Goal: Task Accomplishment & Management: Manage account settings

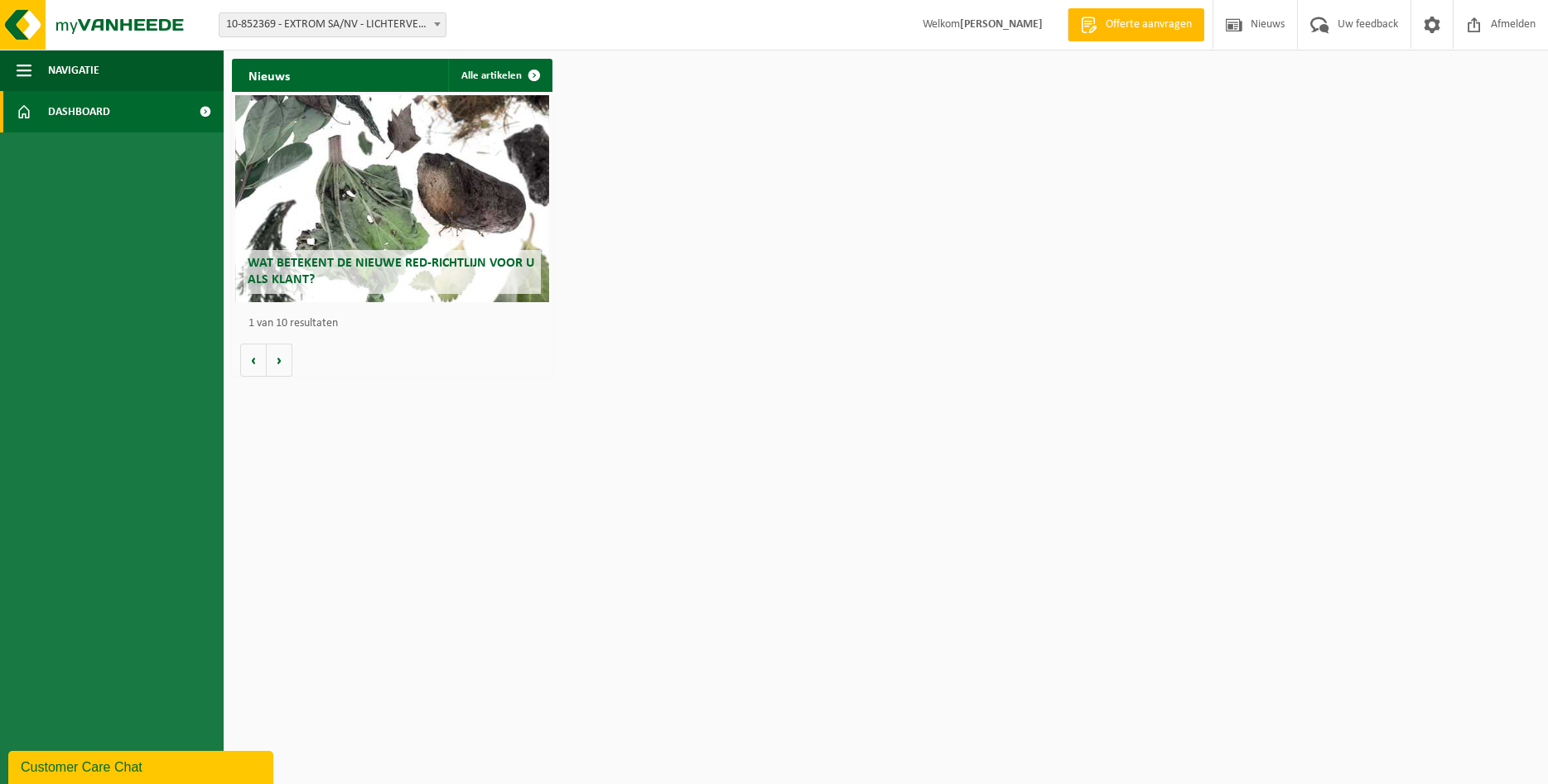
click at [422, 22] on span "10-852369 - EXTROM SA/NV - LICHTERVELDE" at bounding box center [332, 24] width 227 height 24
select select "111936"
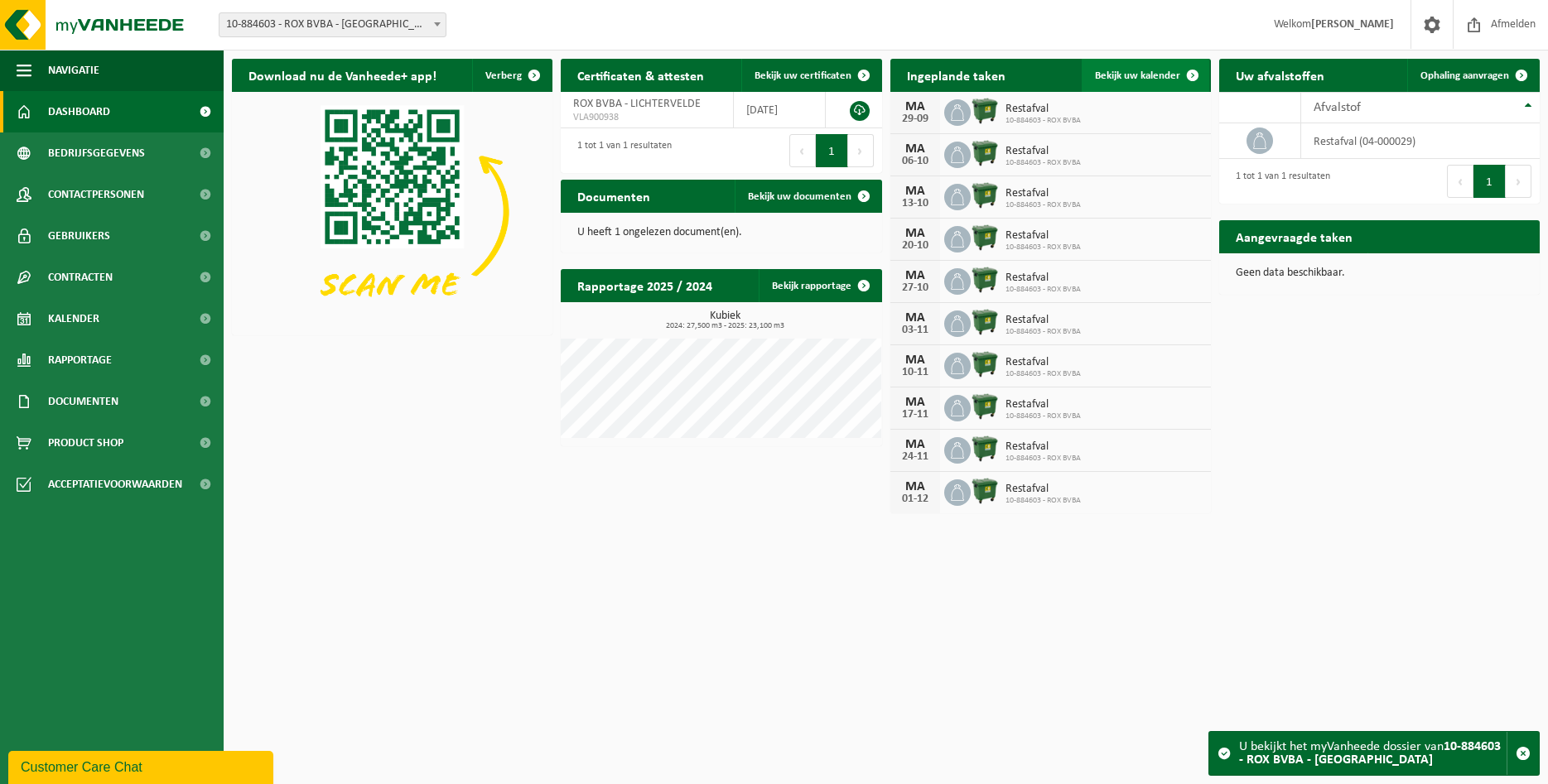
click at [1159, 73] on span "Bekijk uw kalender" at bounding box center [1138, 75] width 86 height 10
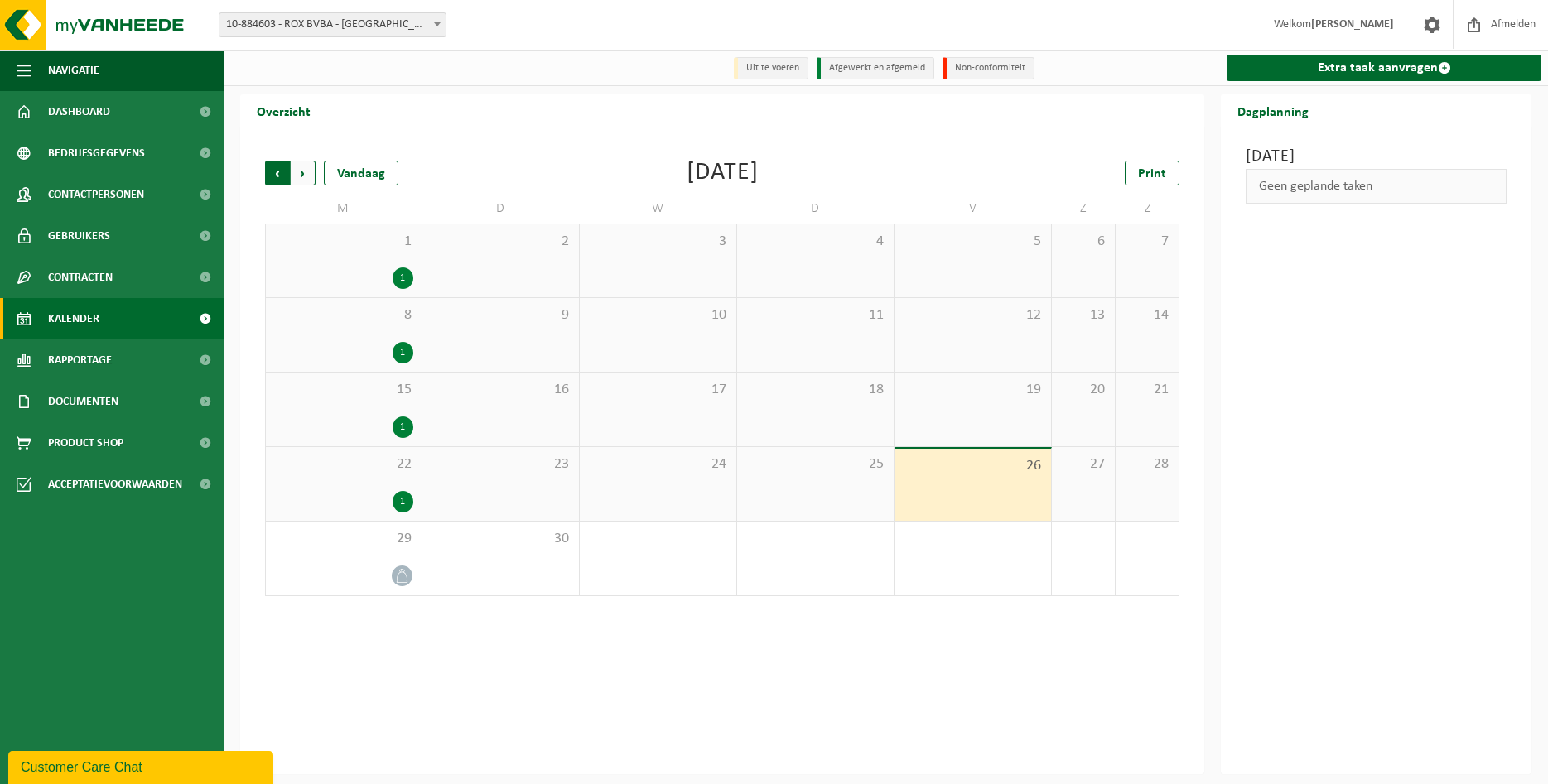
click at [312, 177] on span "Volgende" at bounding box center [303, 173] width 24 height 24
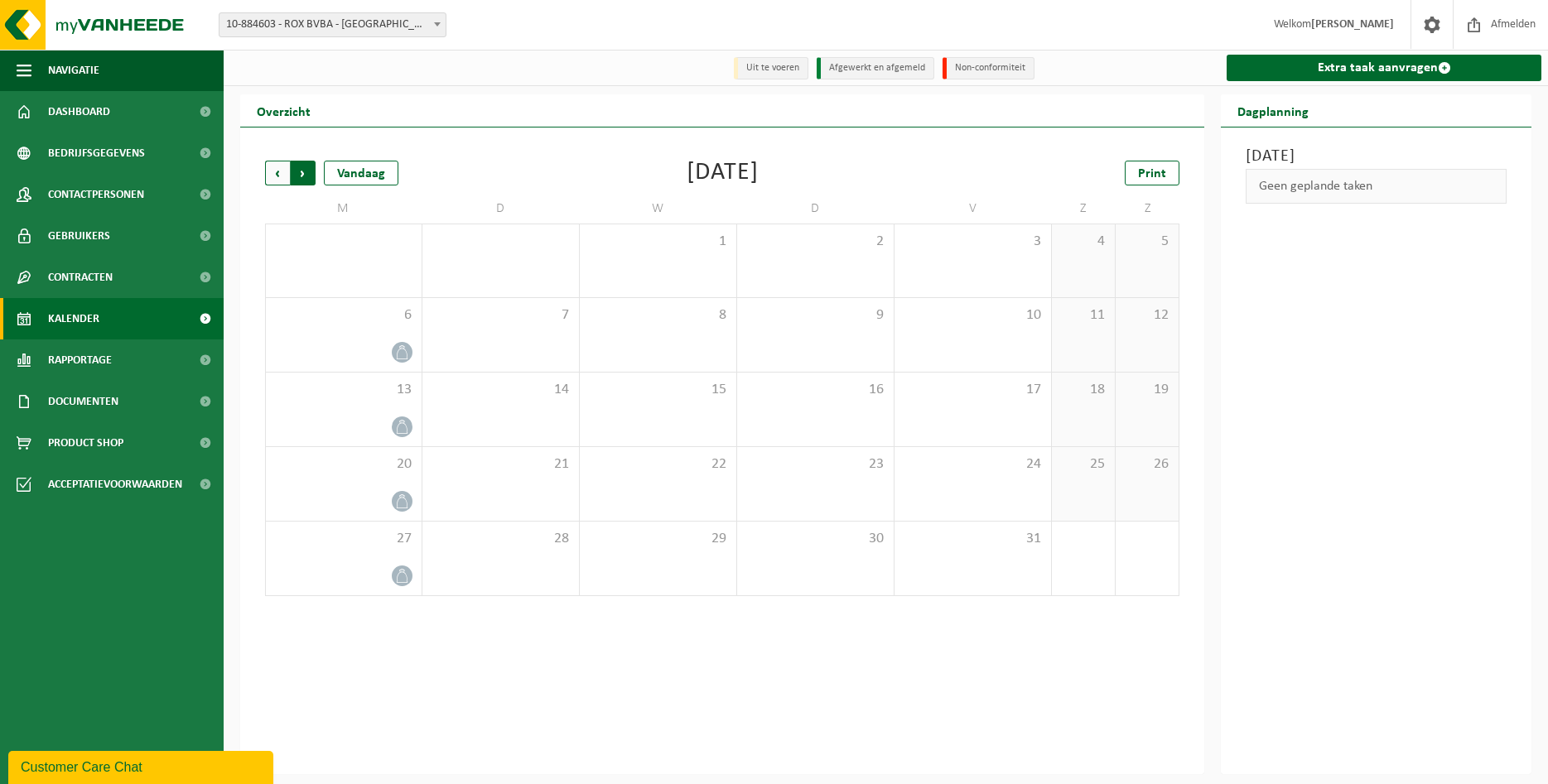
click at [275, 181] on span "Vorige" at bounding box center [277, 173] width 24 height 24
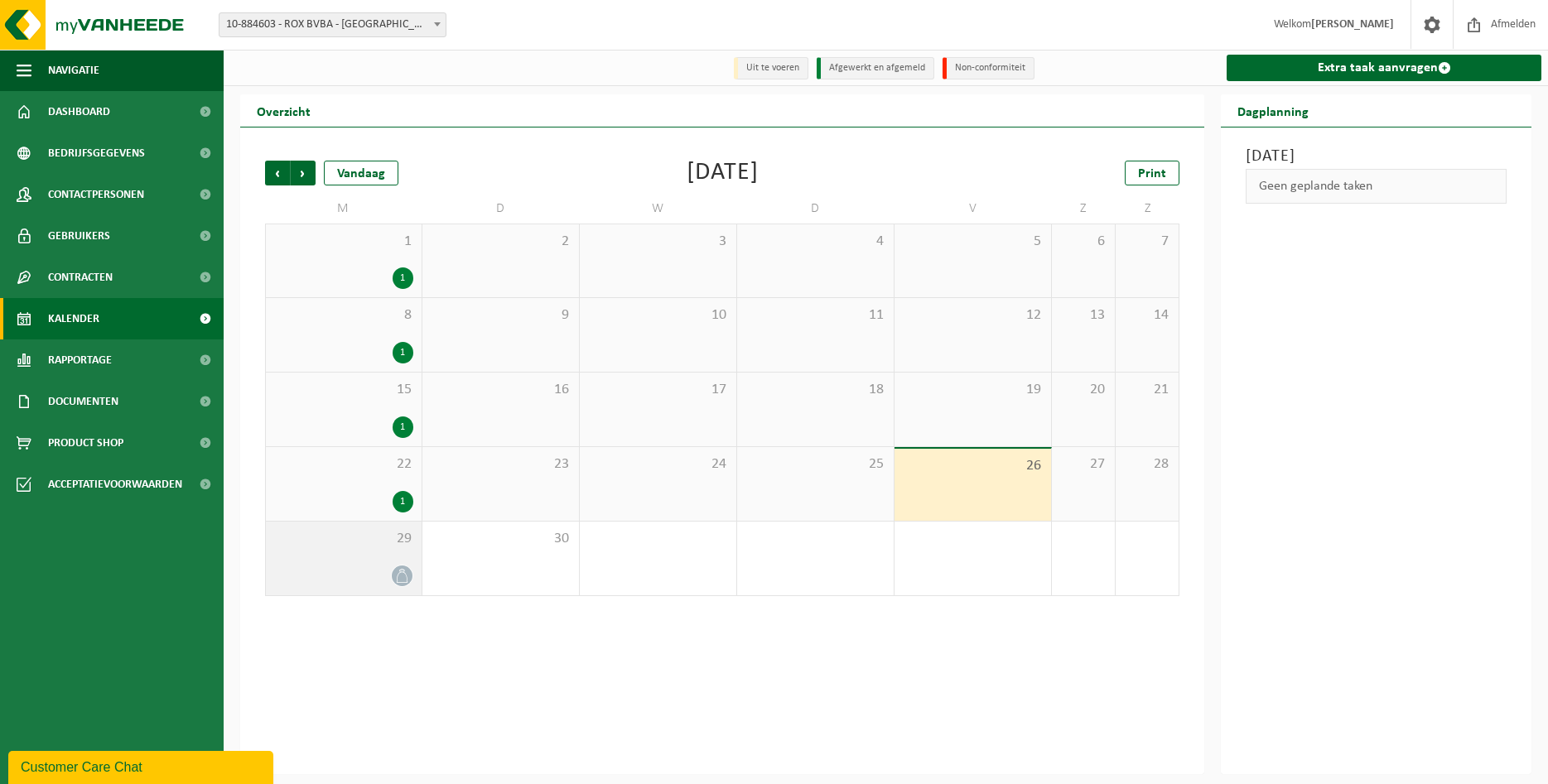
click at [395, 583] on icon at bounding box center [402, 576] width 14 height 14
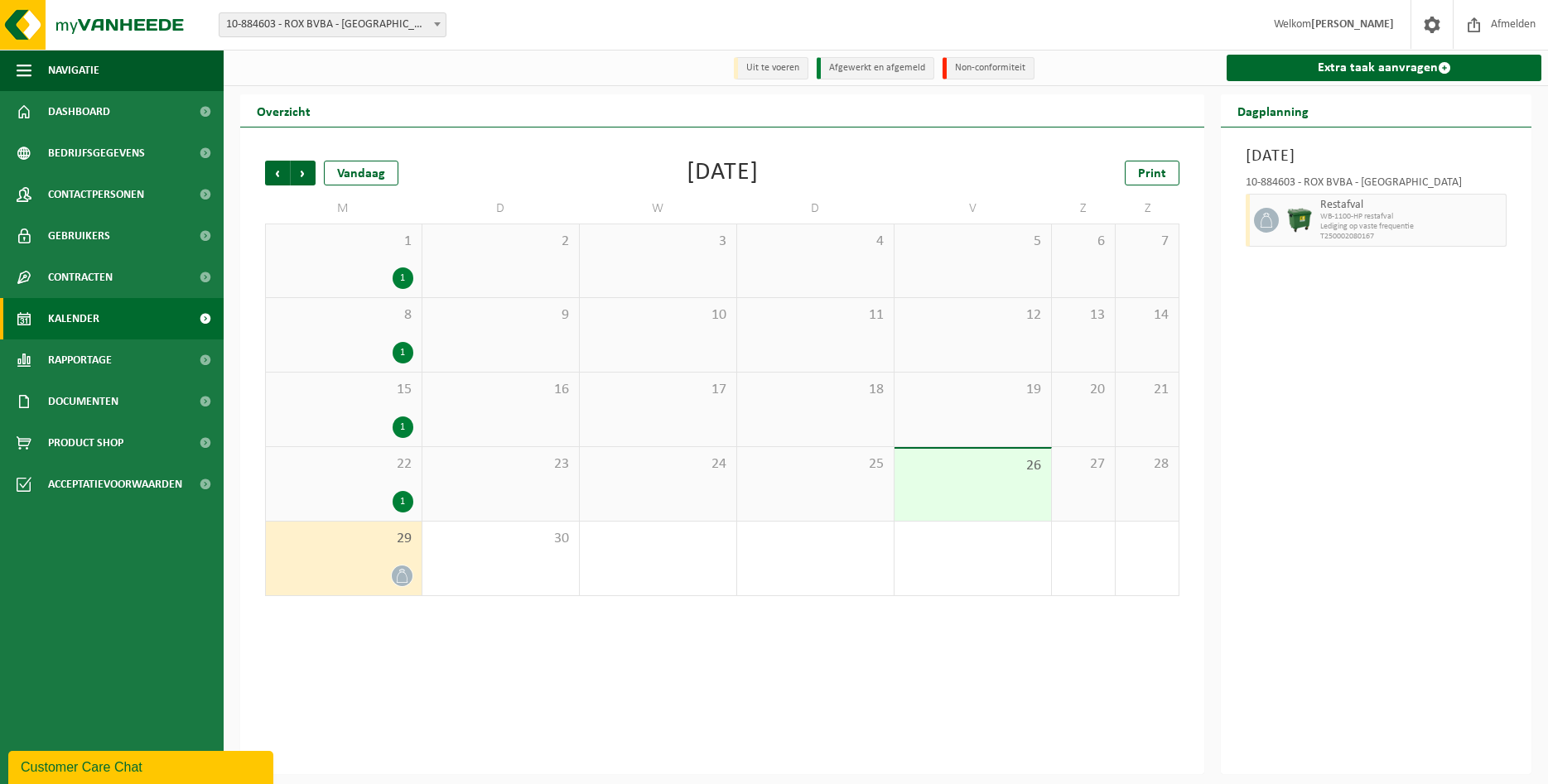
click at [1356, 229] on span "Lediging op vaste frequentie" at bounding box center [1411, 226] width 181 height 10
click at [1293, 205] on div at bounding box center [1300, 220] width 33 height 53
click at [312, 179] on span "Volgende" at bounding box center [303, 173] width 24 height 24
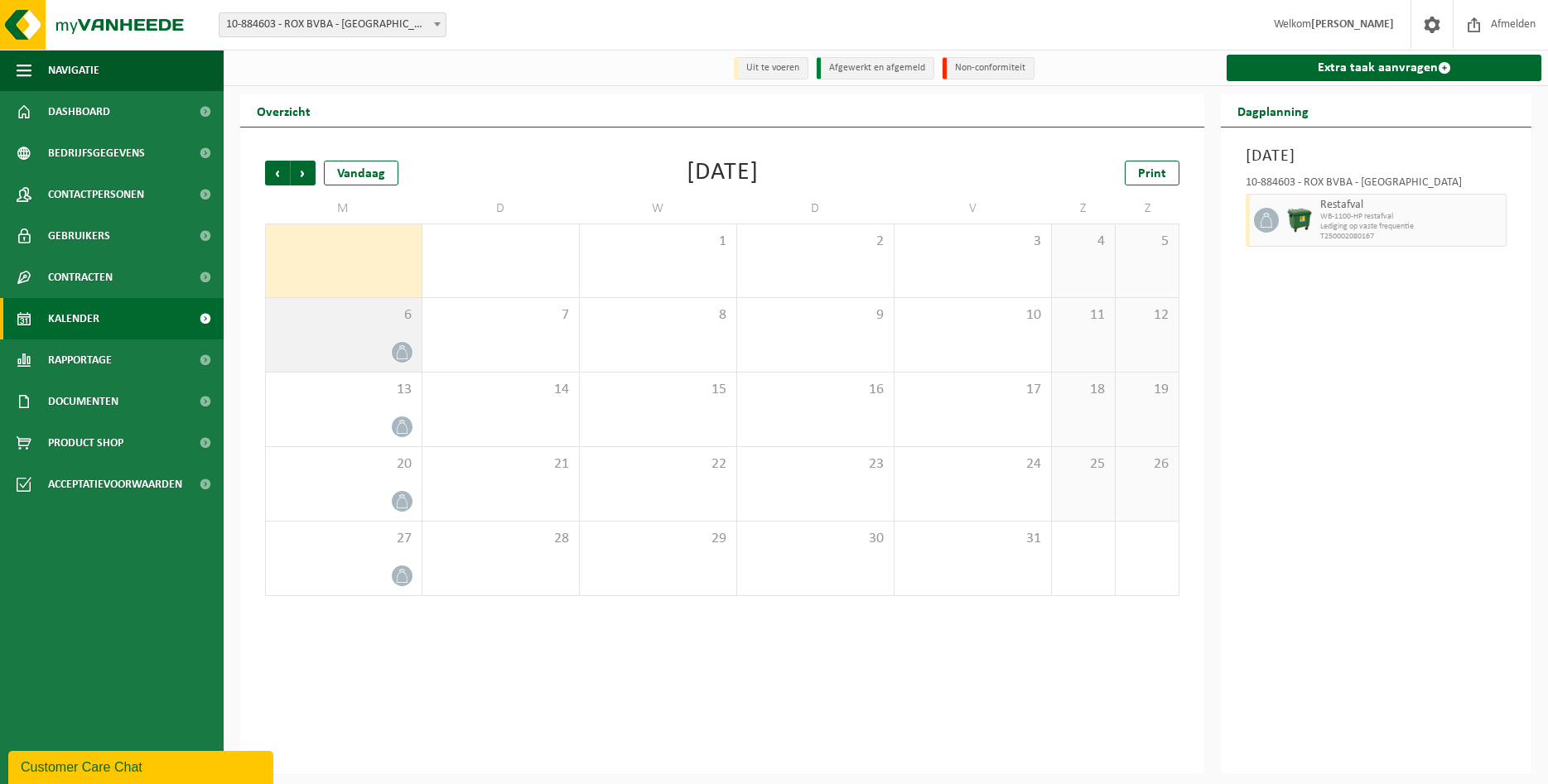
click at [395, 357] on icon at bounding box center [402, 352] width 14 height 14
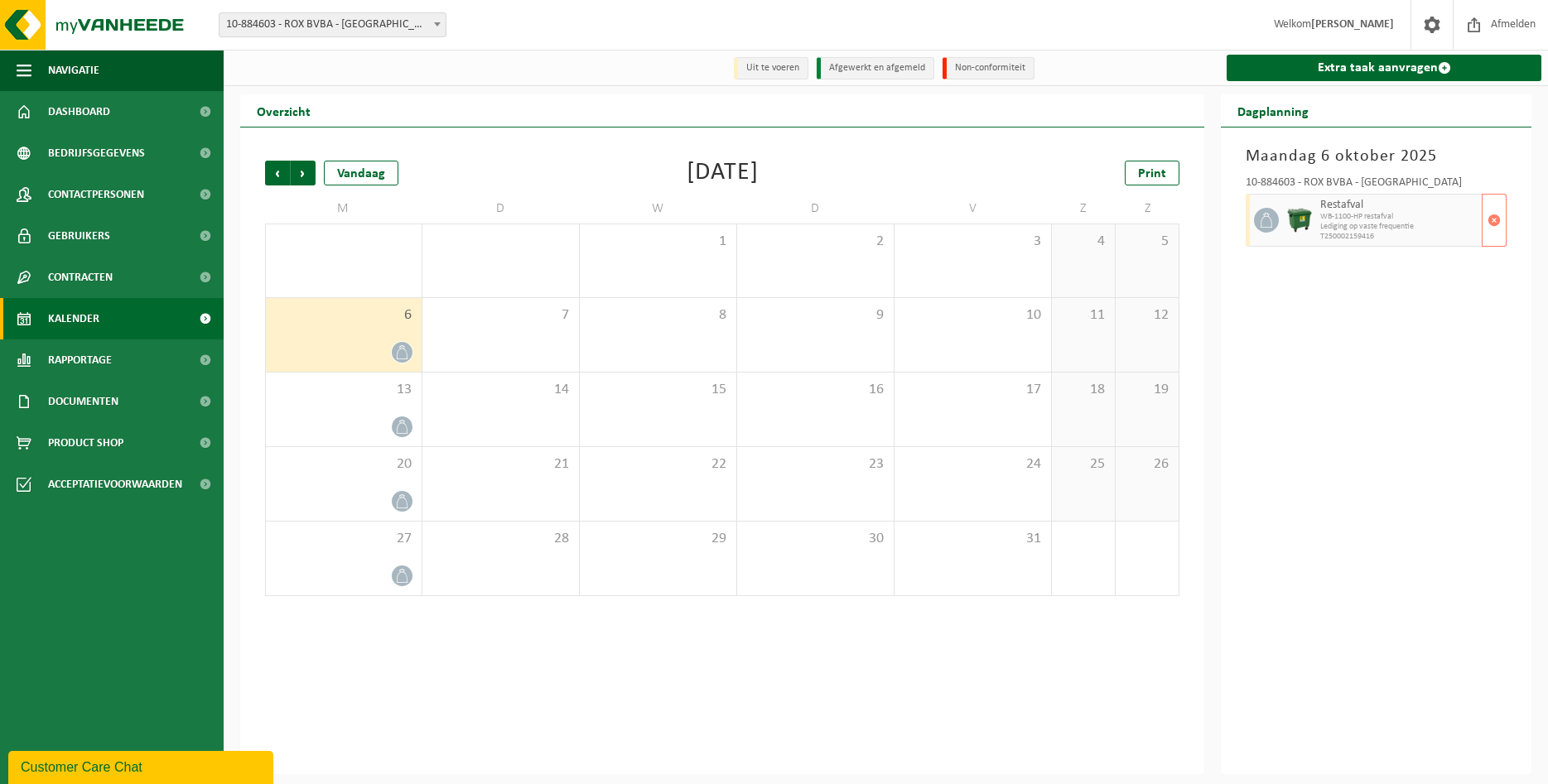
click at [1378, 209] on span "Restafval" at bounding box center [1399, 205] width 157 height 13
click at [1498, 225] on span "button" at bounding box center [1494, 220] width 13 height 33
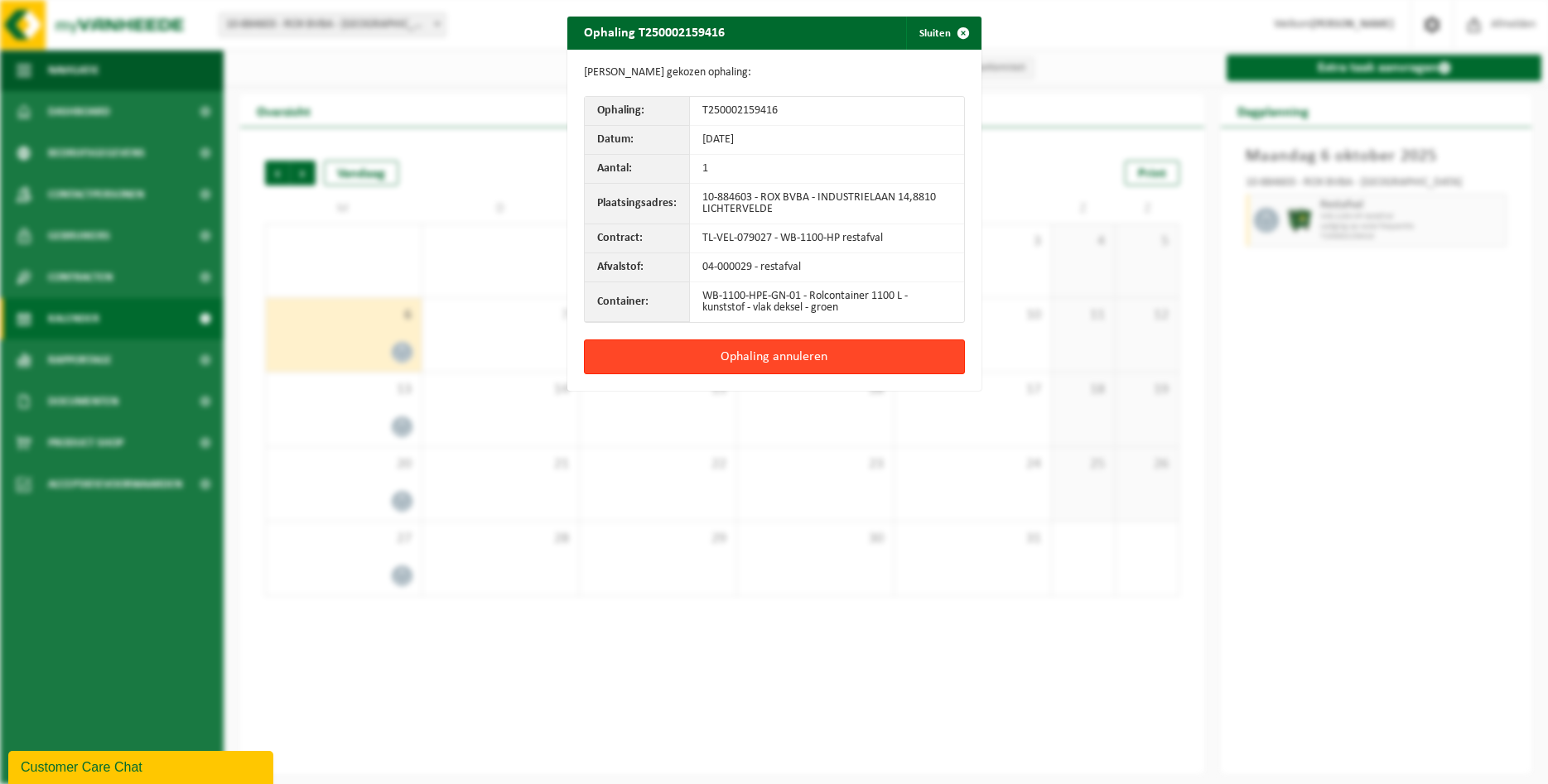
click at [868, 351] on button "Ophaling annuleren" at bounding box center [775, 357] width 381 height 35
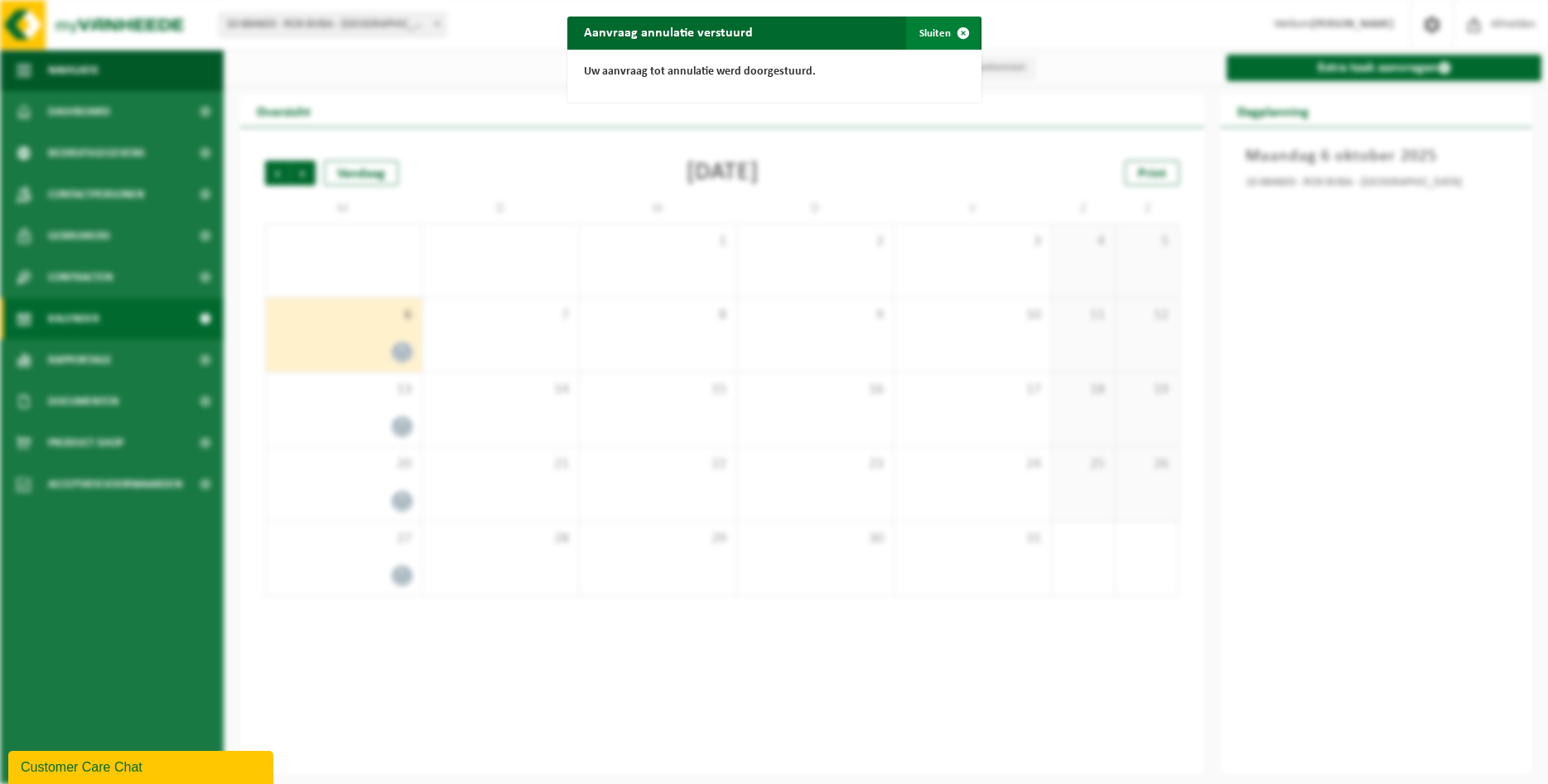
click at [924, 31] on button "Sluiten" at bounding box center [943, 33] width 73 height 33
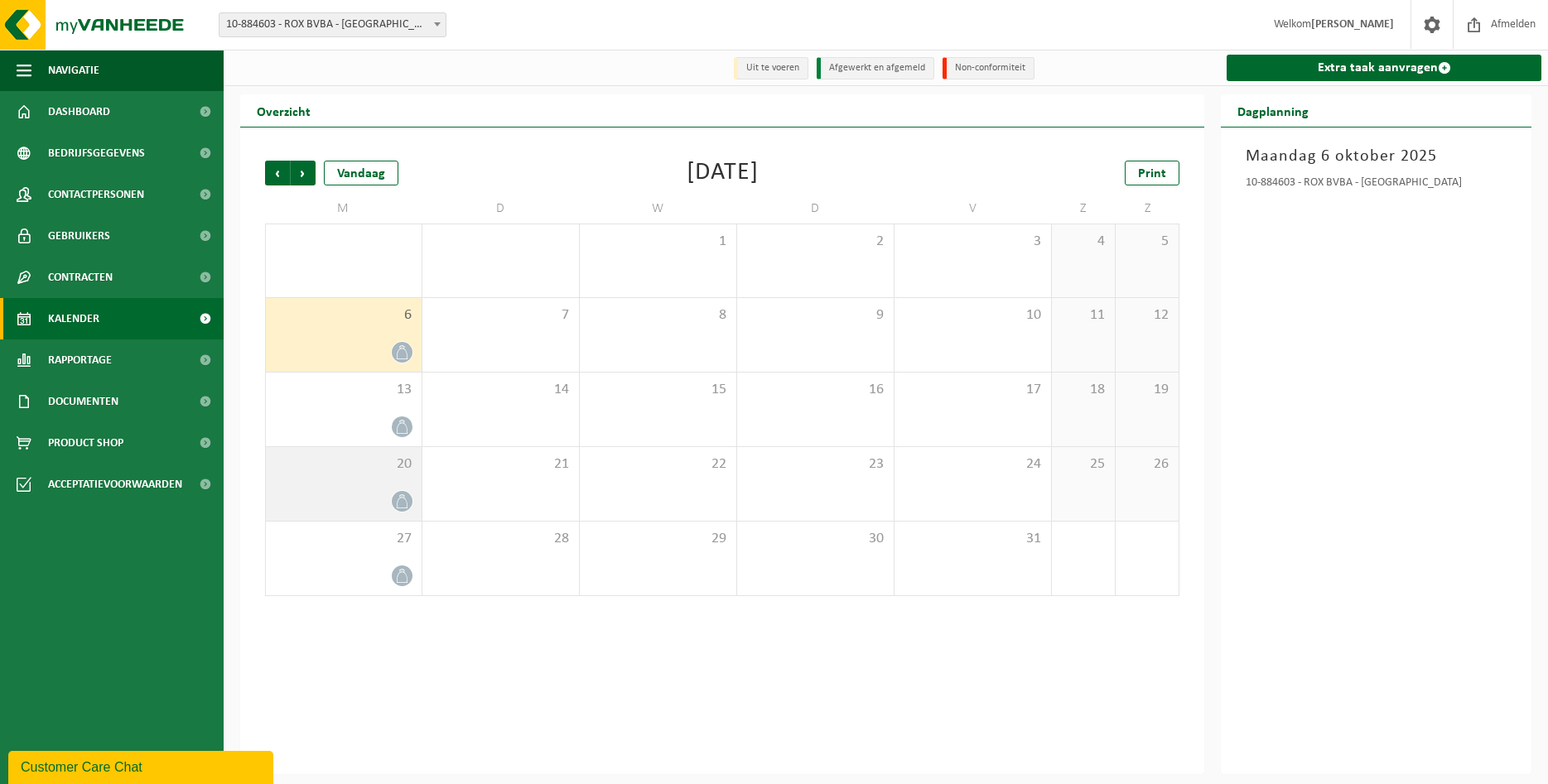
click at [351, 495] on div at bounding box center [343, 502] width 139 height 23
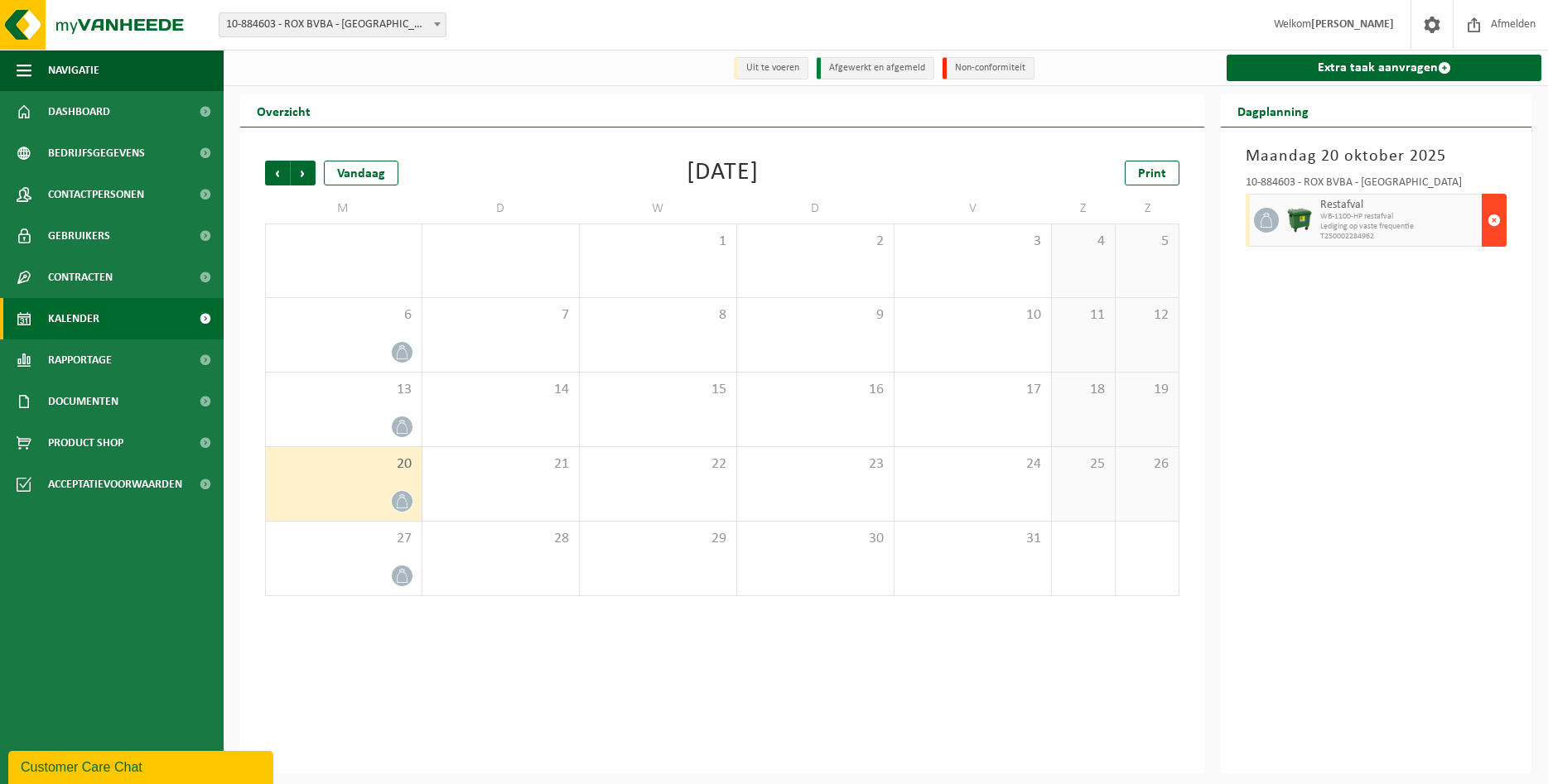
click at [1491, 218] on span "button" at bounding box center [1494, 220] width 13 height 33
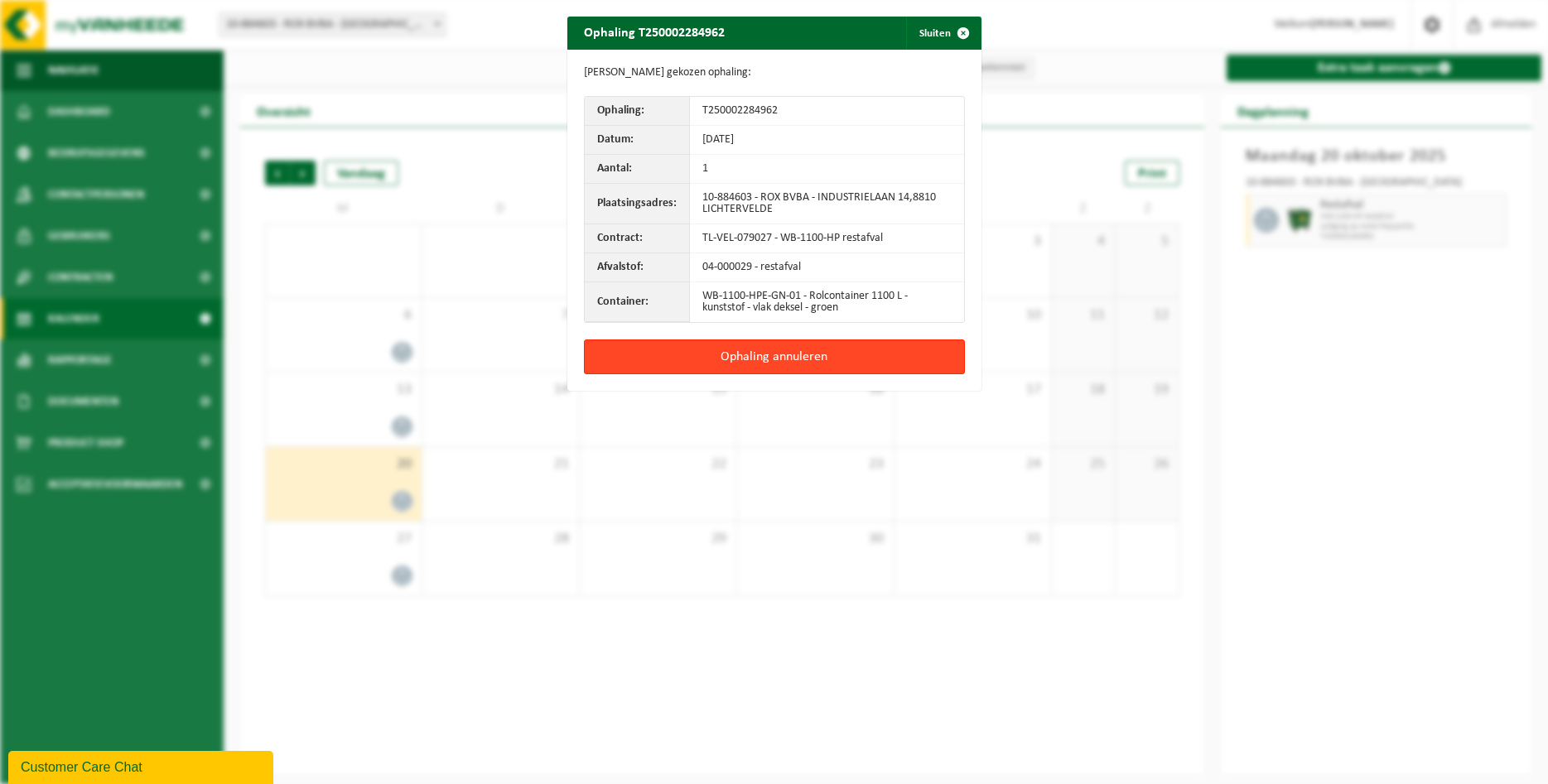
click at [766, 369] on button "Ophaling annuleren" at bounding box center [775, 357] width 381 height 35
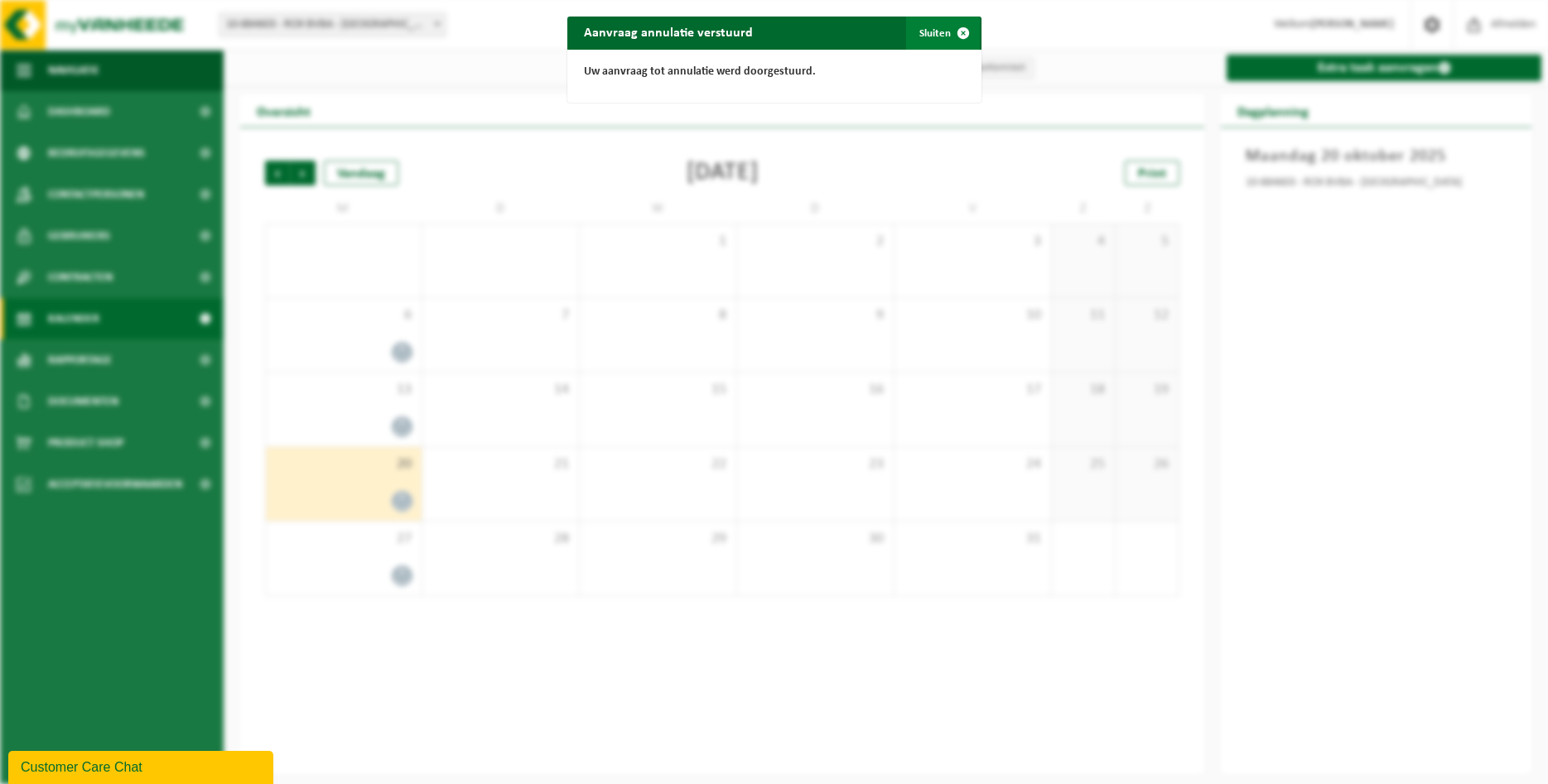
click at [930, 40] on button "Sluiten" at bounding box center [943, 33] width 73 height 33
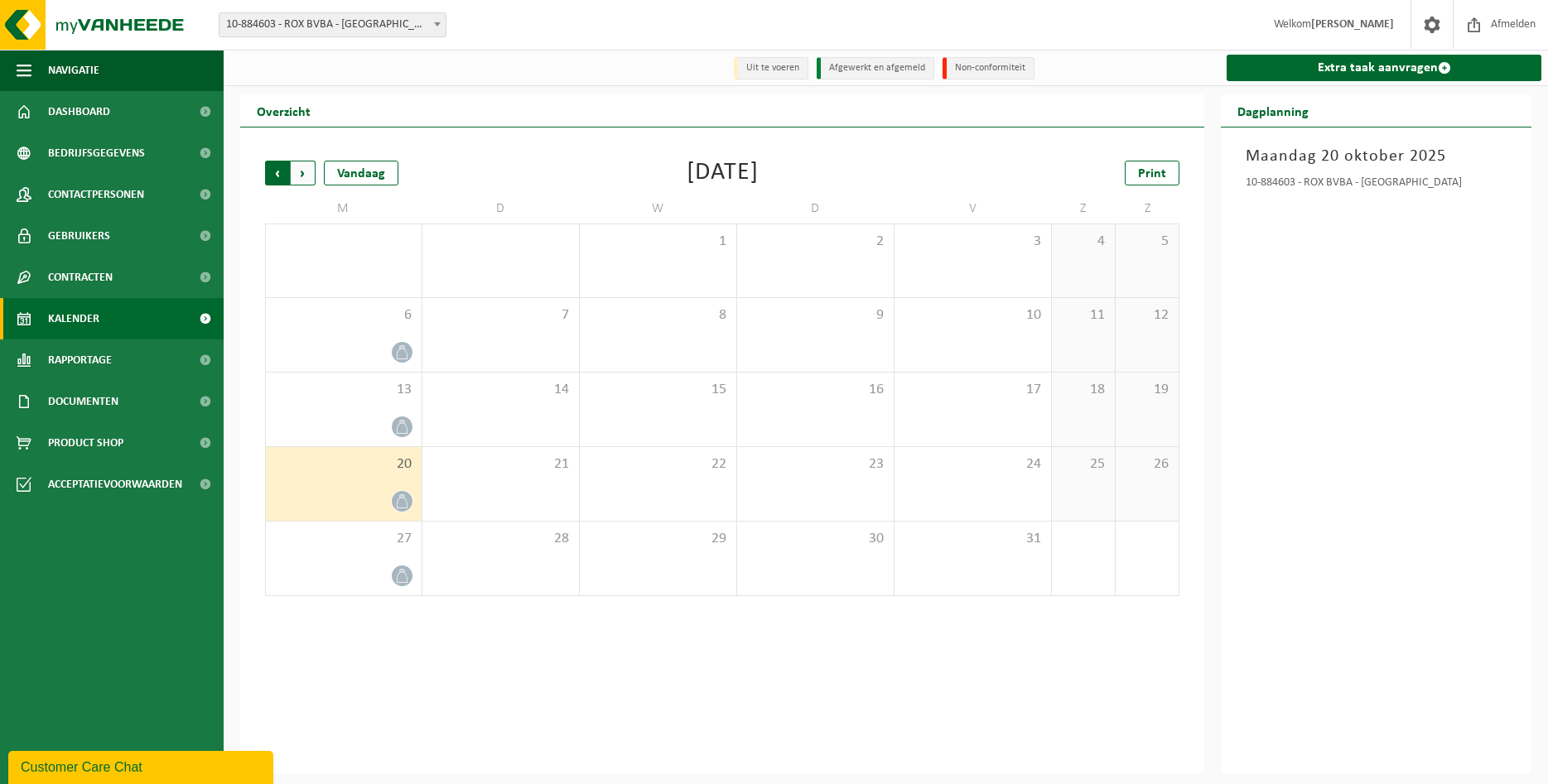
click at [309, 184] on span "Volgende" at bounding box center [303, 173] width 24 height 24
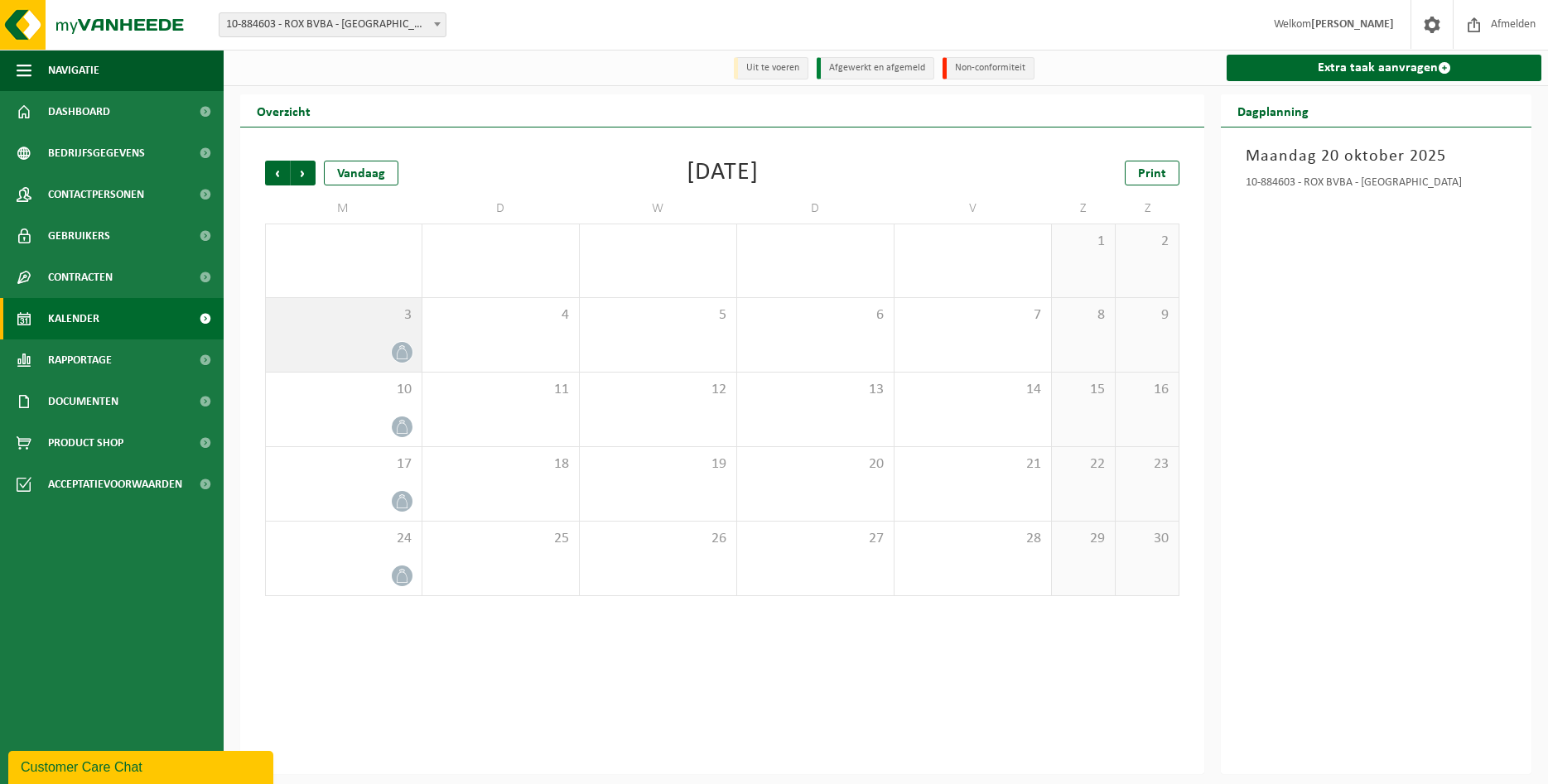
click at [350, 331] on div "3" at bounding box center [344, 335] width 156 height 73
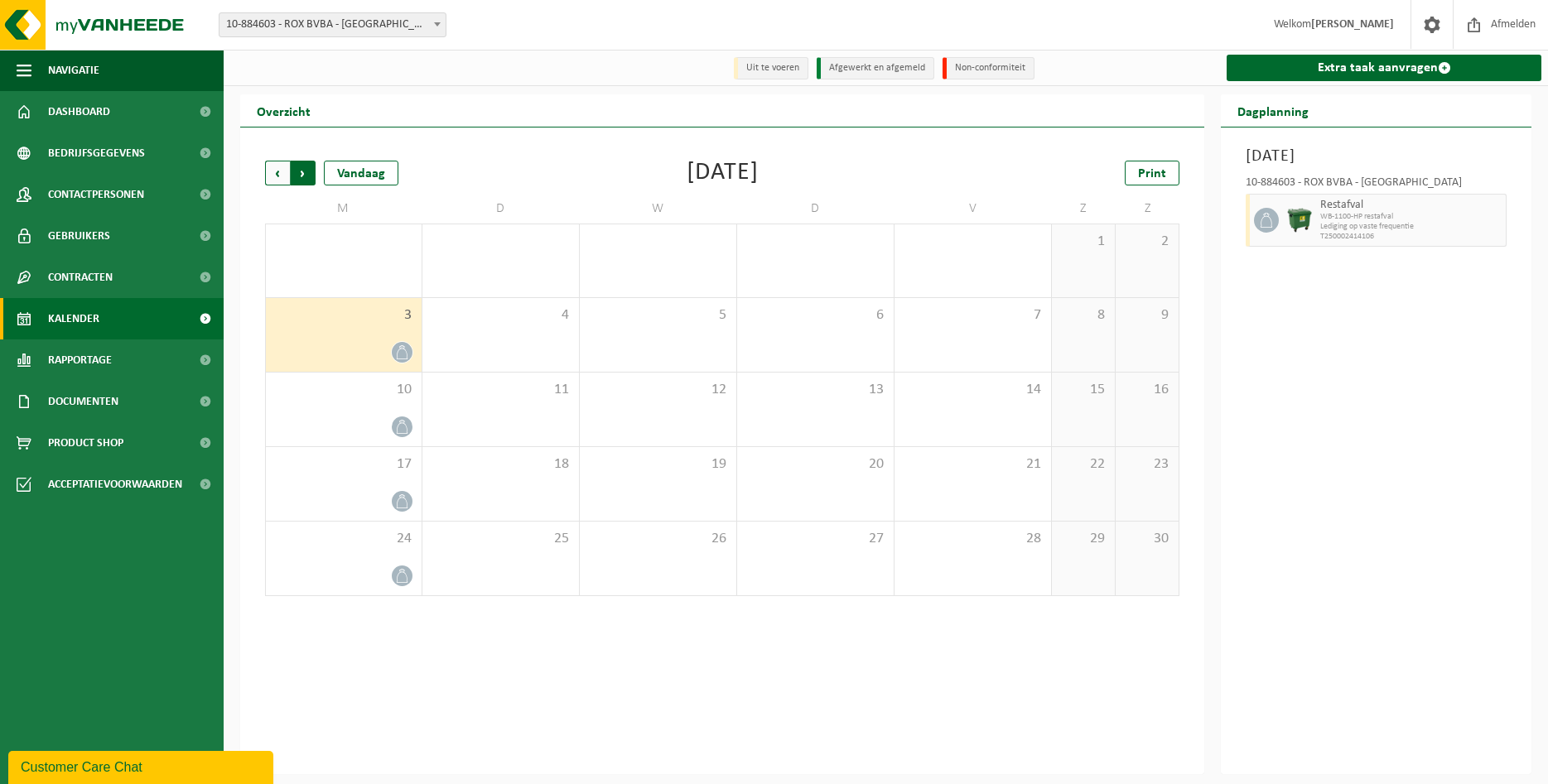
click at [272, 170] on span "Vorige" at bounding box center [277, 173] width 24 height 24
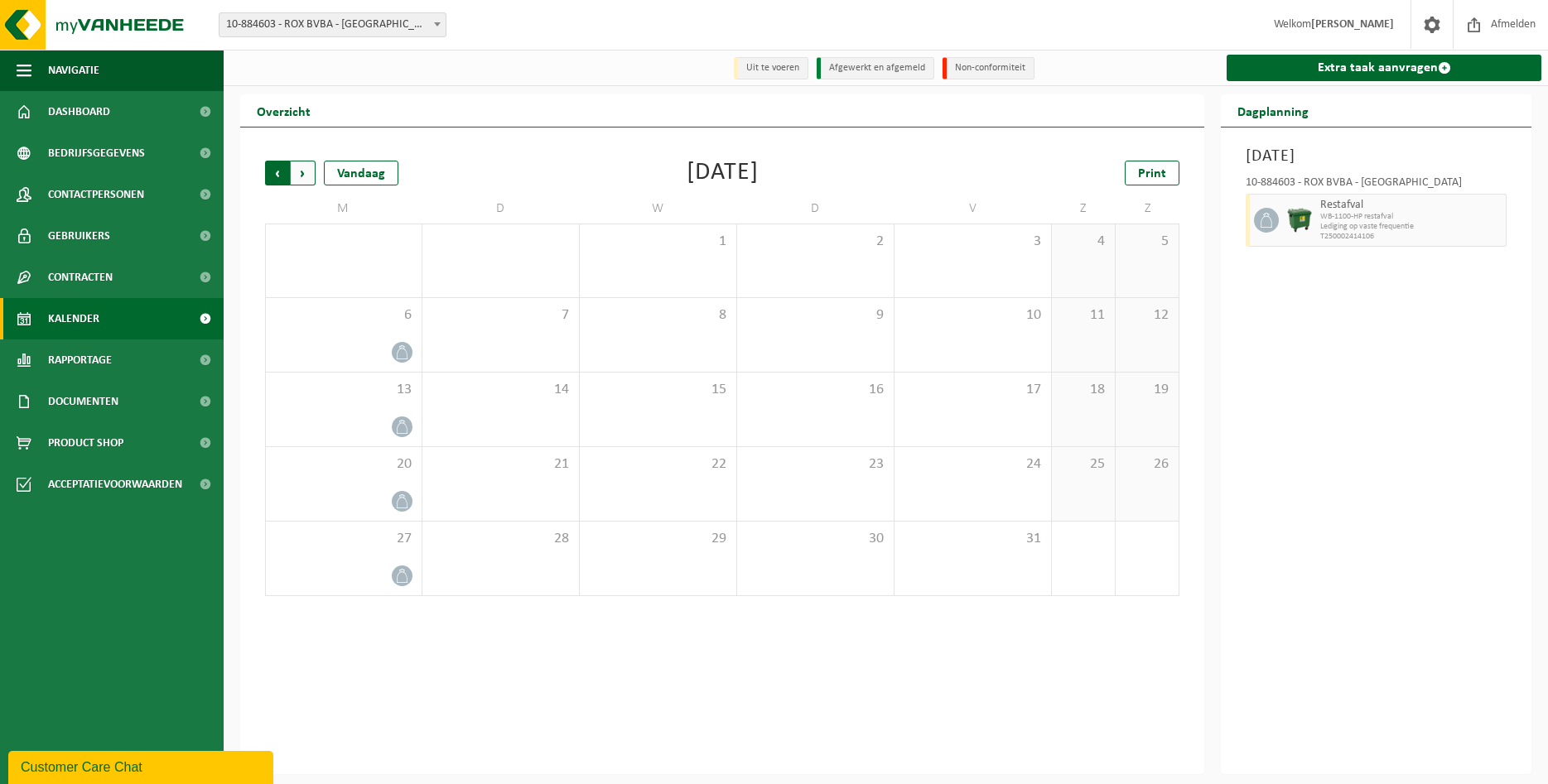
click at [305, 177] on span "Volgende" at bounding box center [303, 173] width 24 height 24
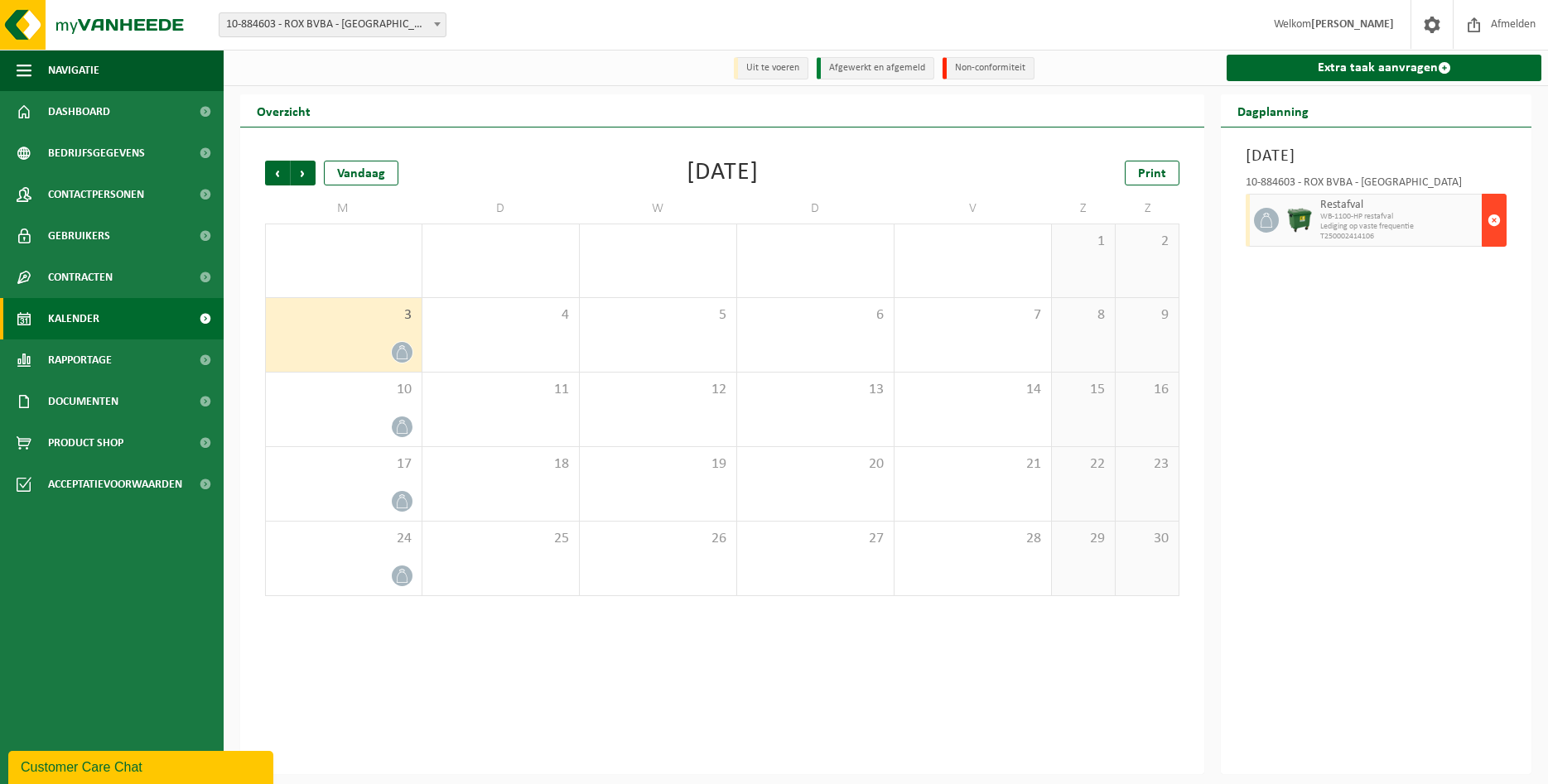
click at [1498, 222] on span "button" at bounding box center [1494, 220] width 13 height 33
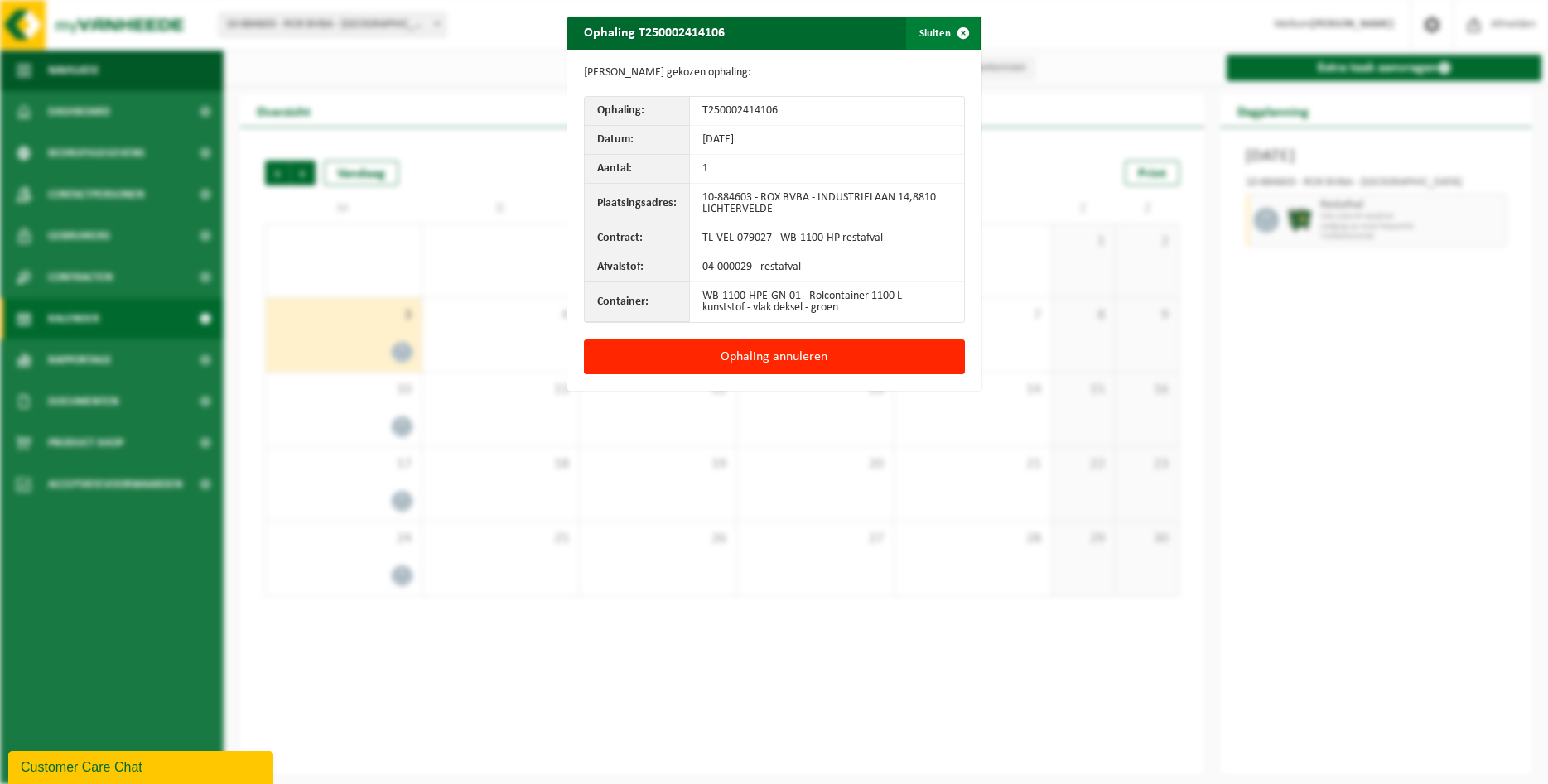
click at [959, 36] on span "button" at bounding box center [963, 33] width 33 height 33
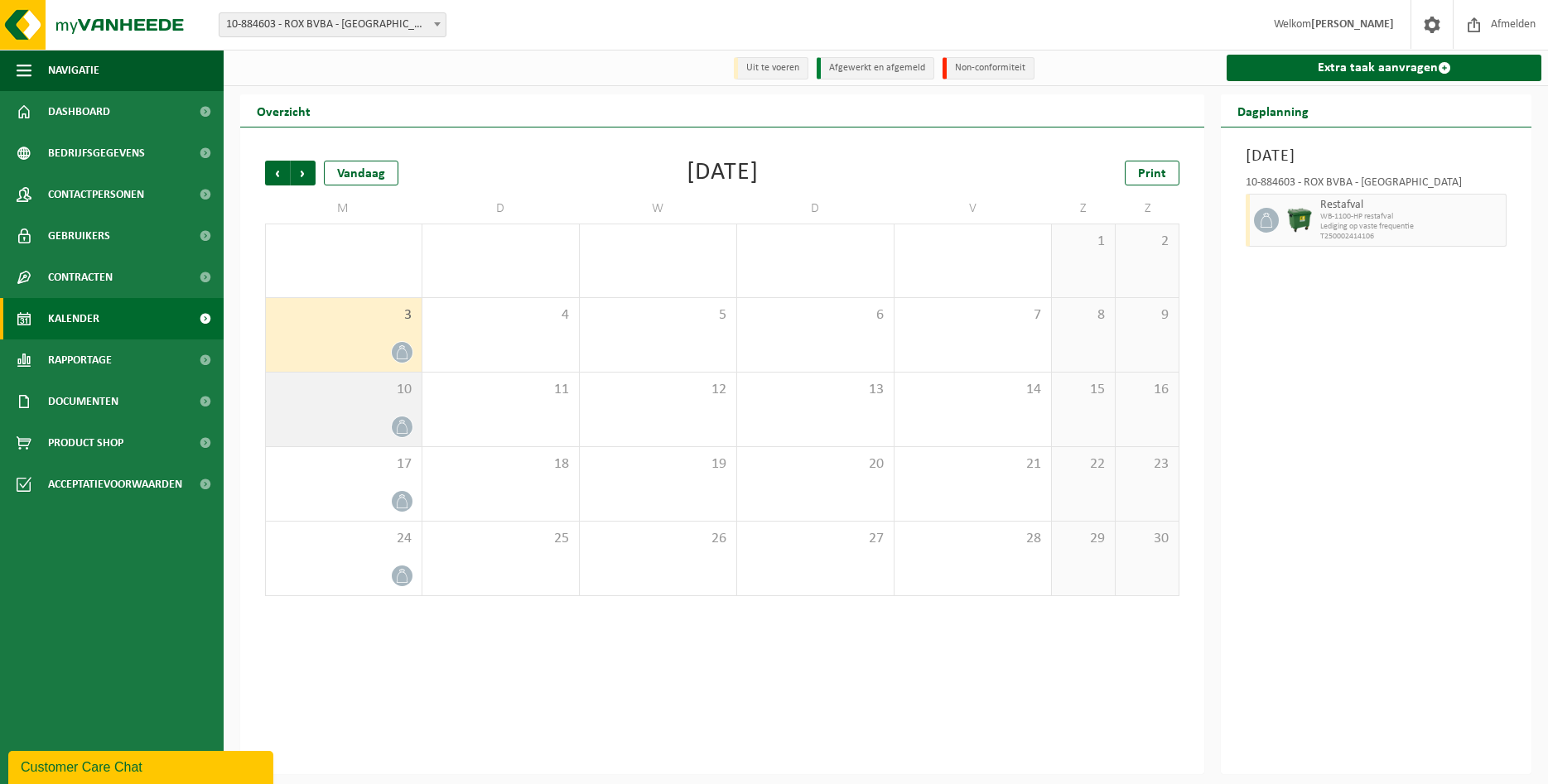
click at [378, 404] on div "10" at bounding box center [344, 409] width 156 height 73
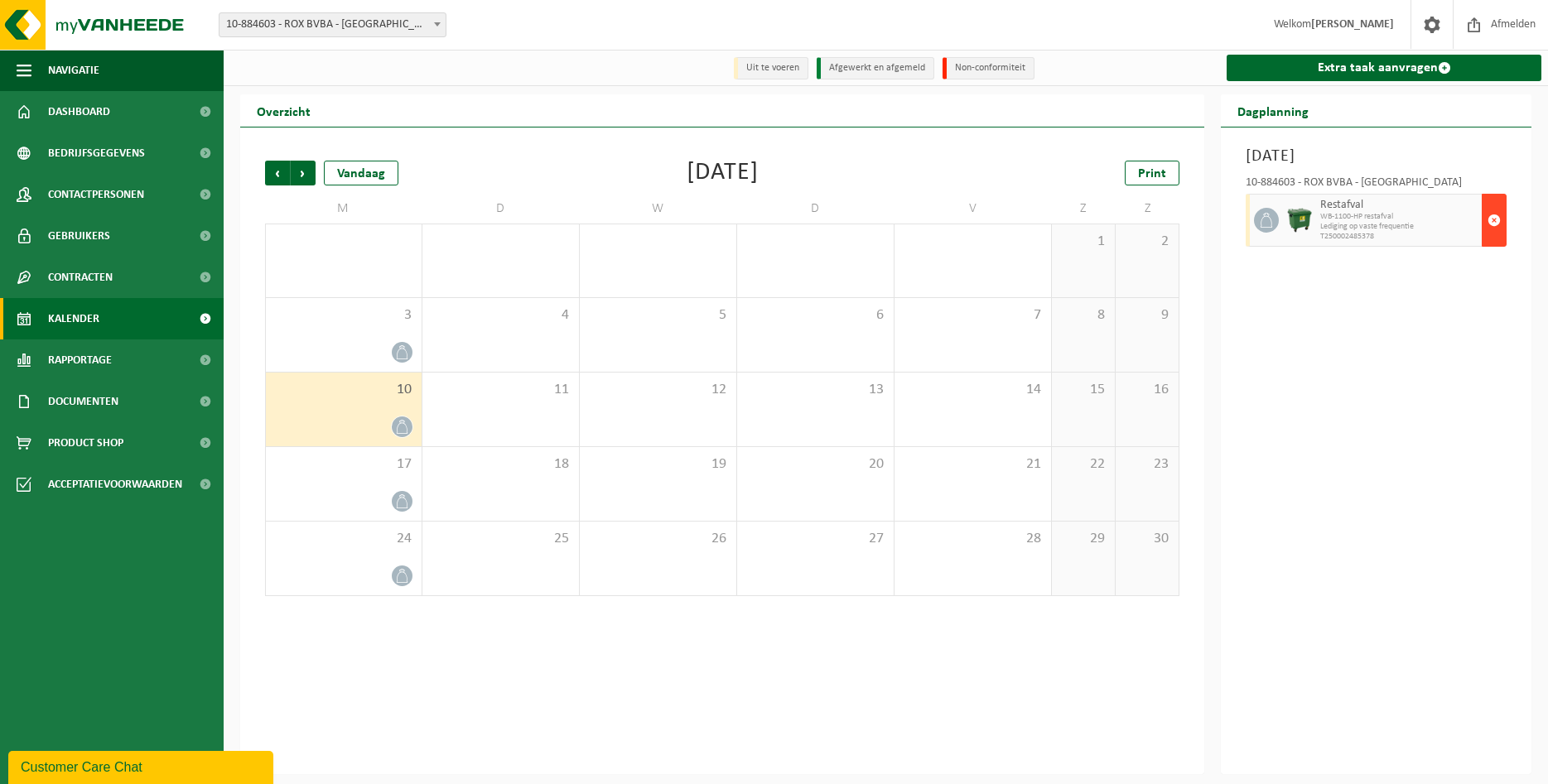
click at [1489, 215] on span "button" at bounding box center [1494, 220] width 13 height 33
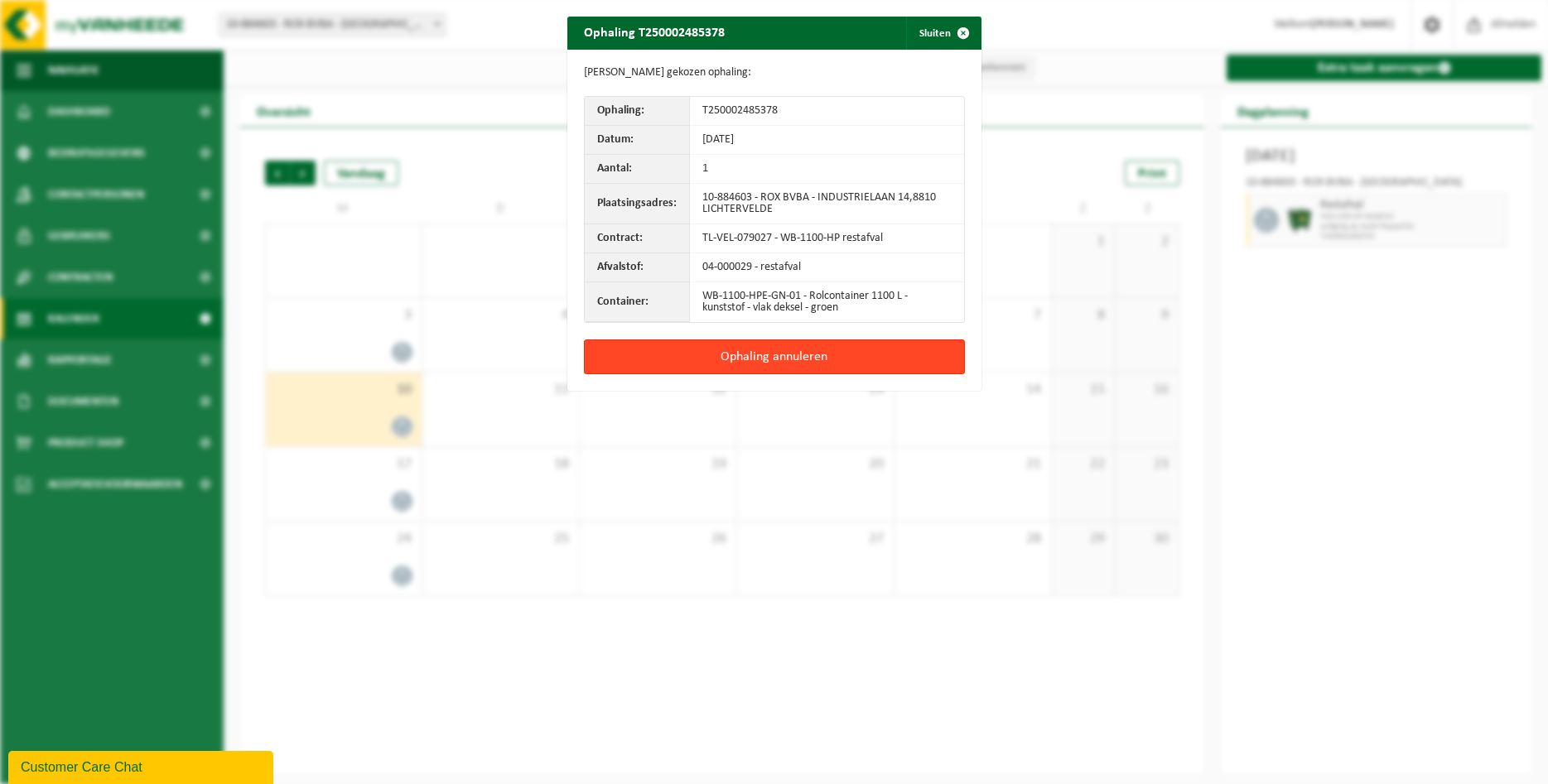
click at [743, 356] on button "Ophaling annuleren" at bounding box center [775, 357] width 381 height 35
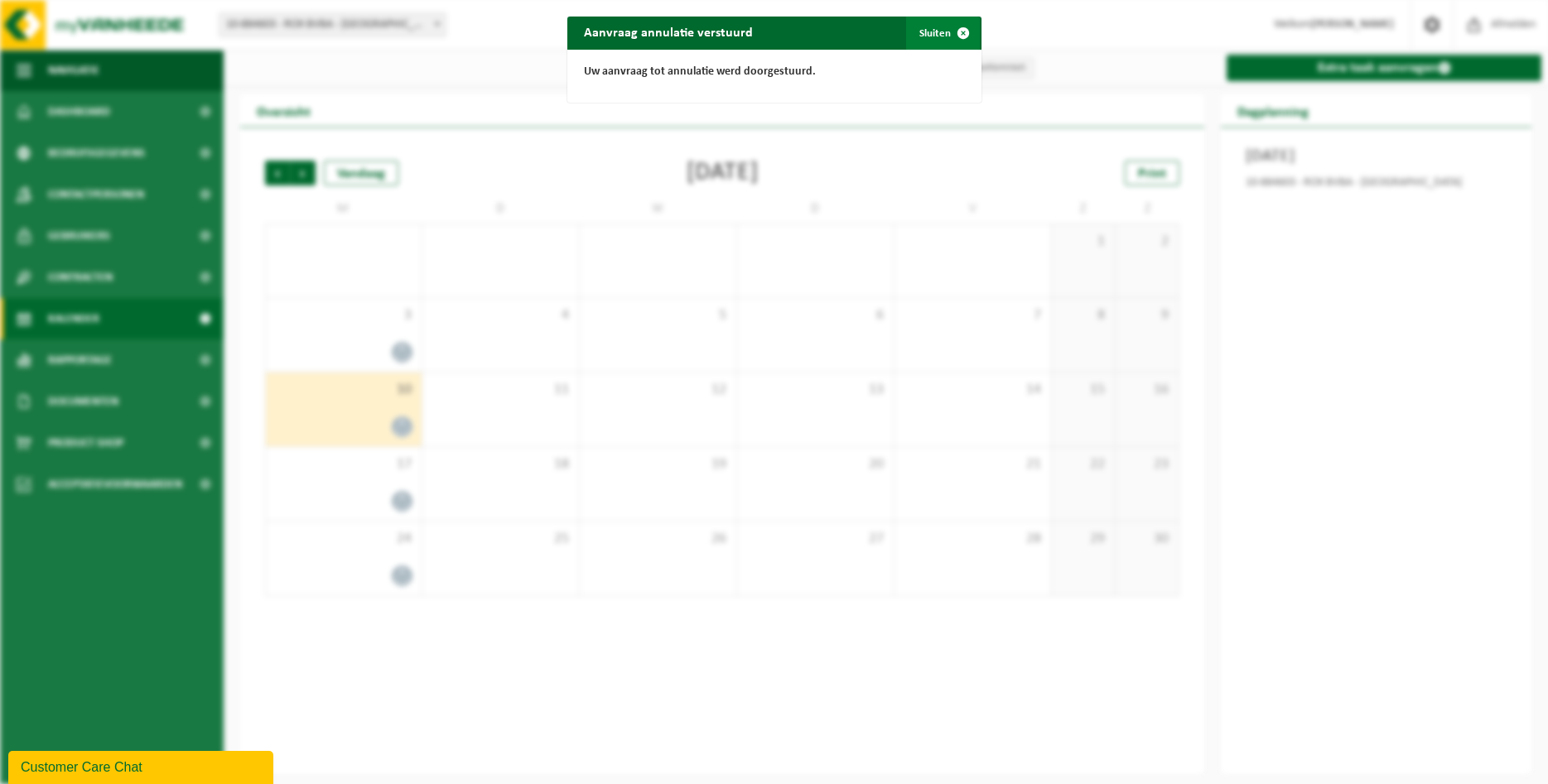
click at [958, 32] on span "button" at bounding box center [963, 33] width 33 height 33
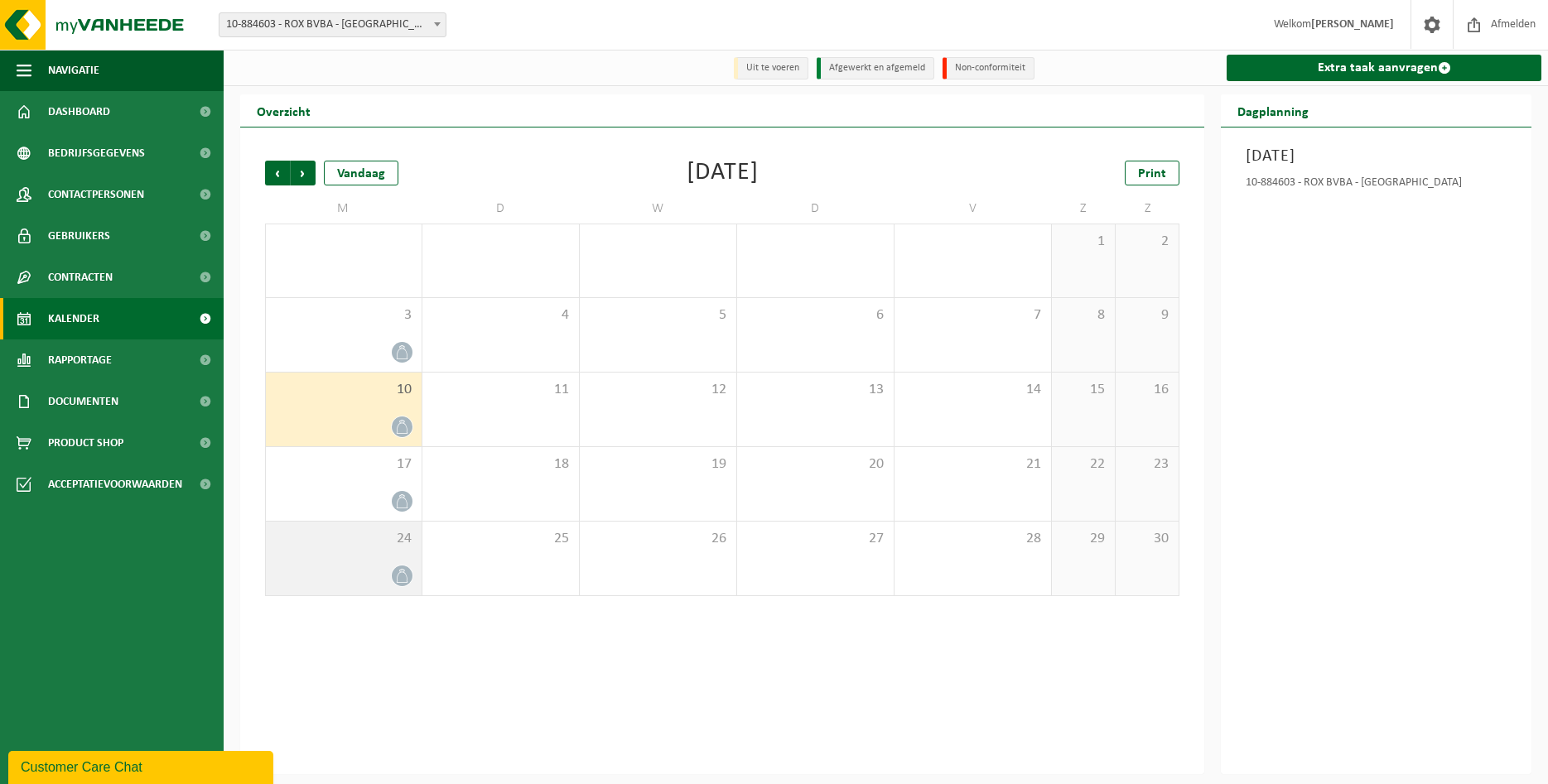
click at [359, 582] on div at bounding box center [343, 576] width 139 height 23
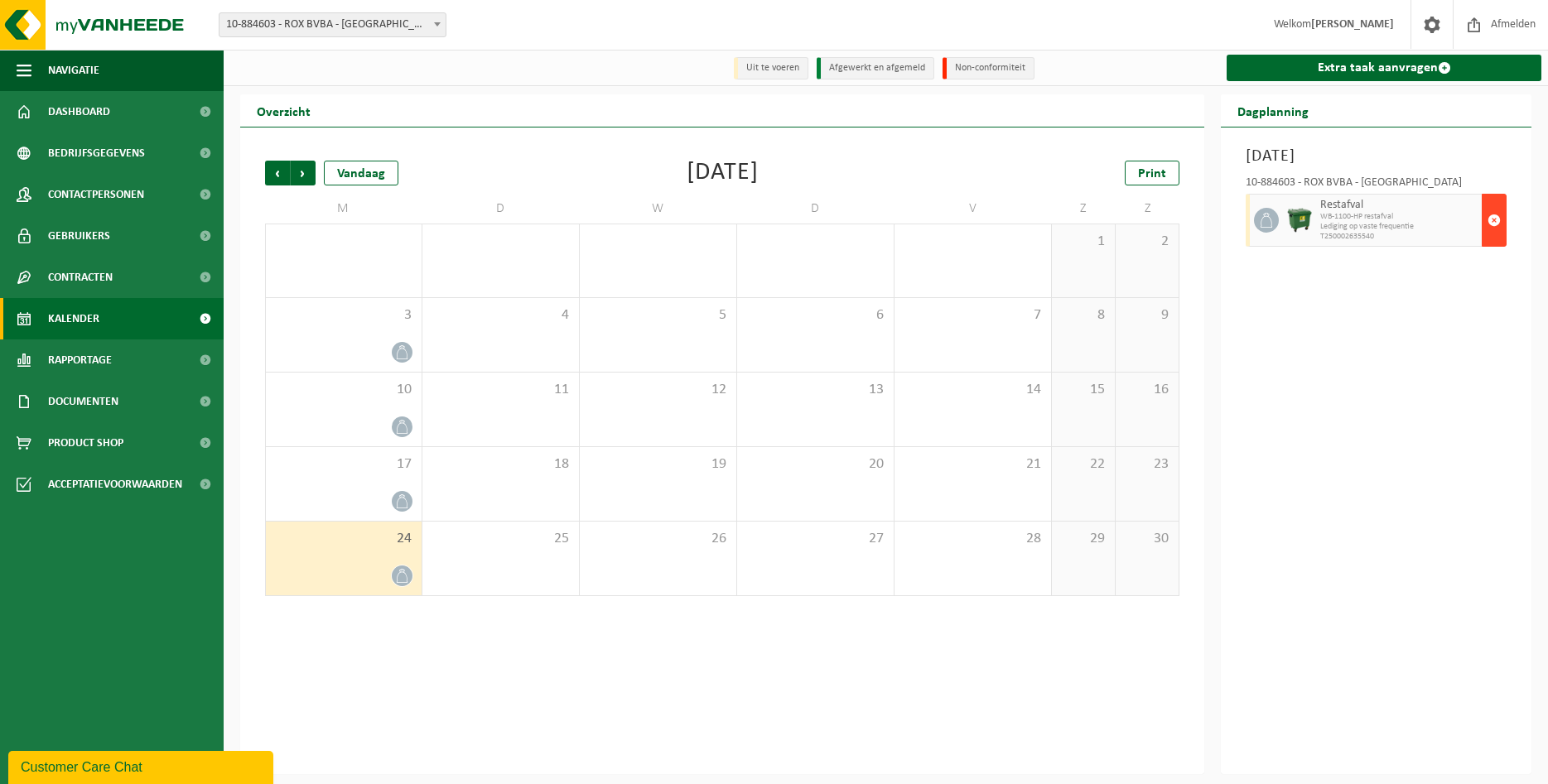
click at [1497, 220] on span "button" at bounding box center [1494, 220] width 13 height 33
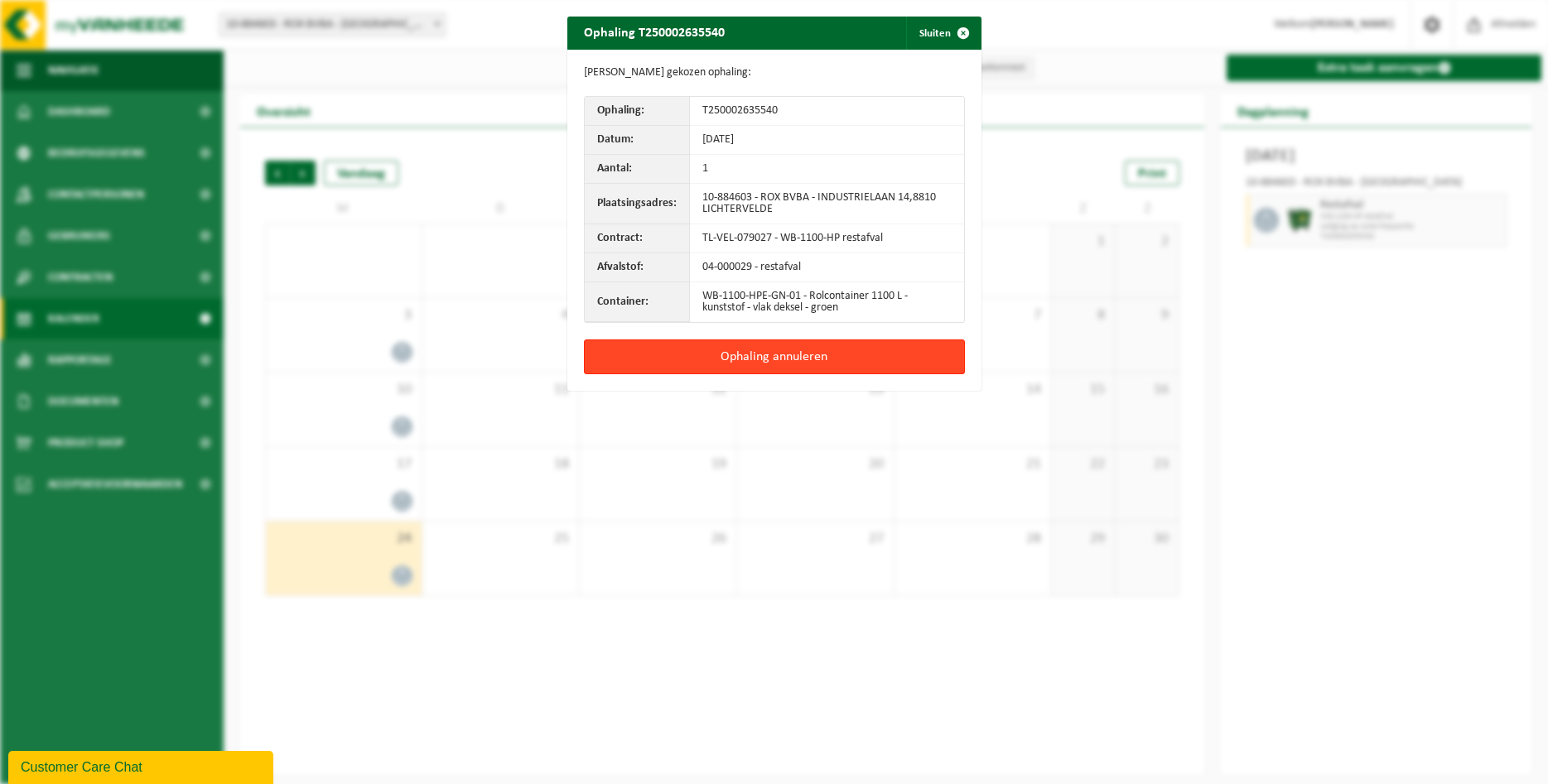
click at [890, 359] on button "Ophaling annuleren" at bounding box center [775, 357] width 381 height 35
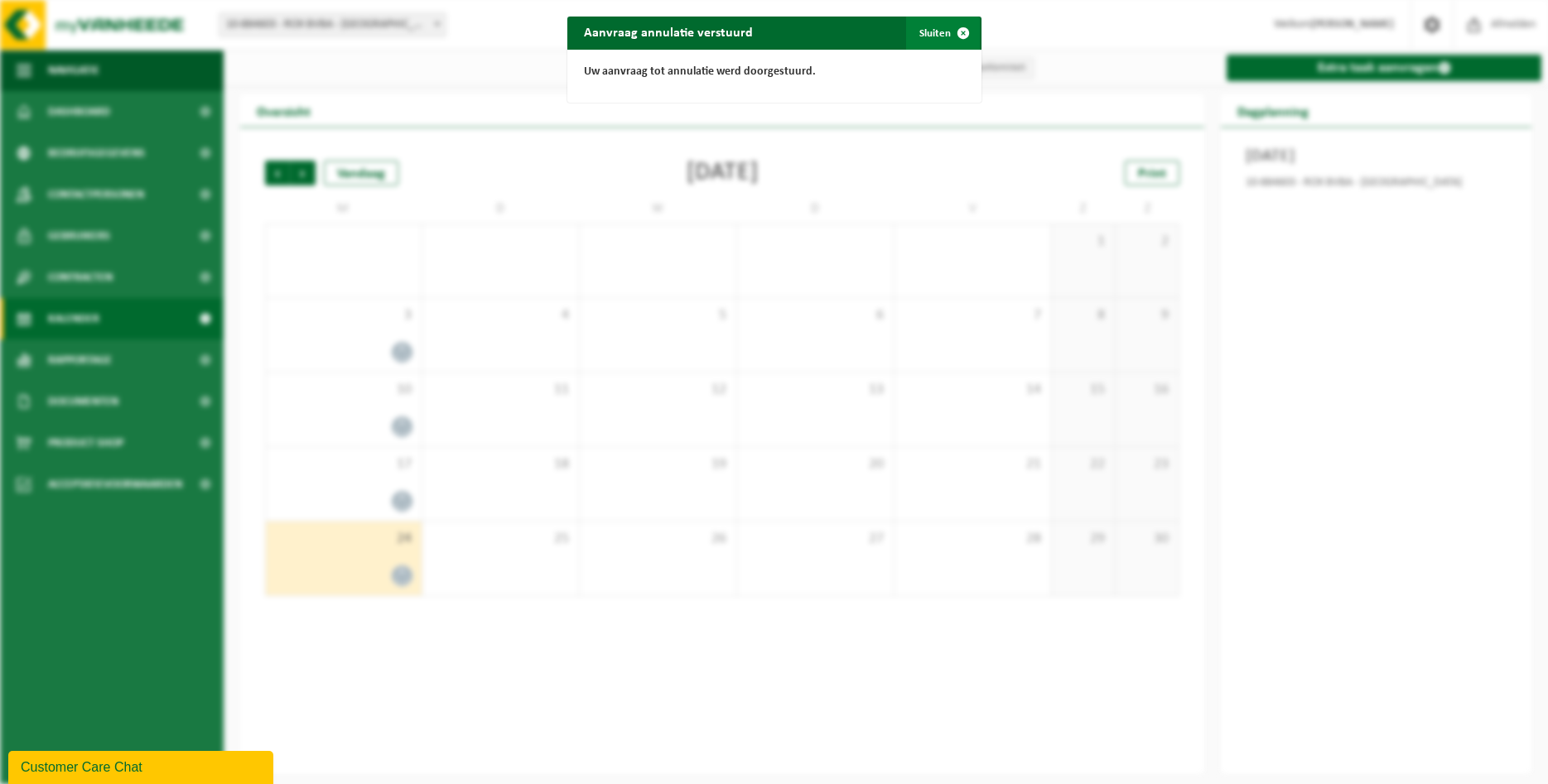
click at [972, 37] on span "button" at bounding box center [963, 33] width 33 height 33
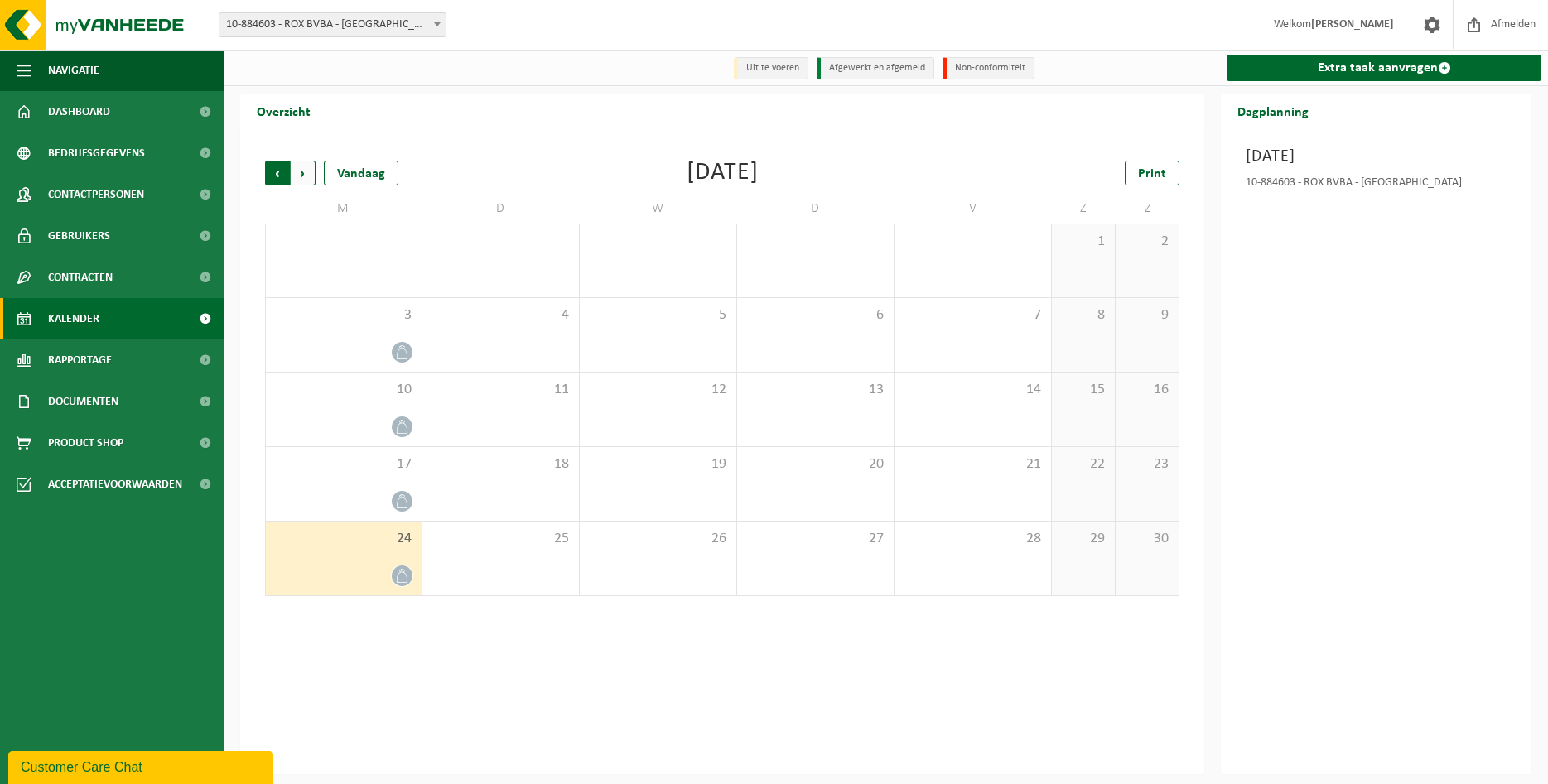
click at [311, 181] on span "Volgende" at bounding box center [303, 173] width 24 height 24
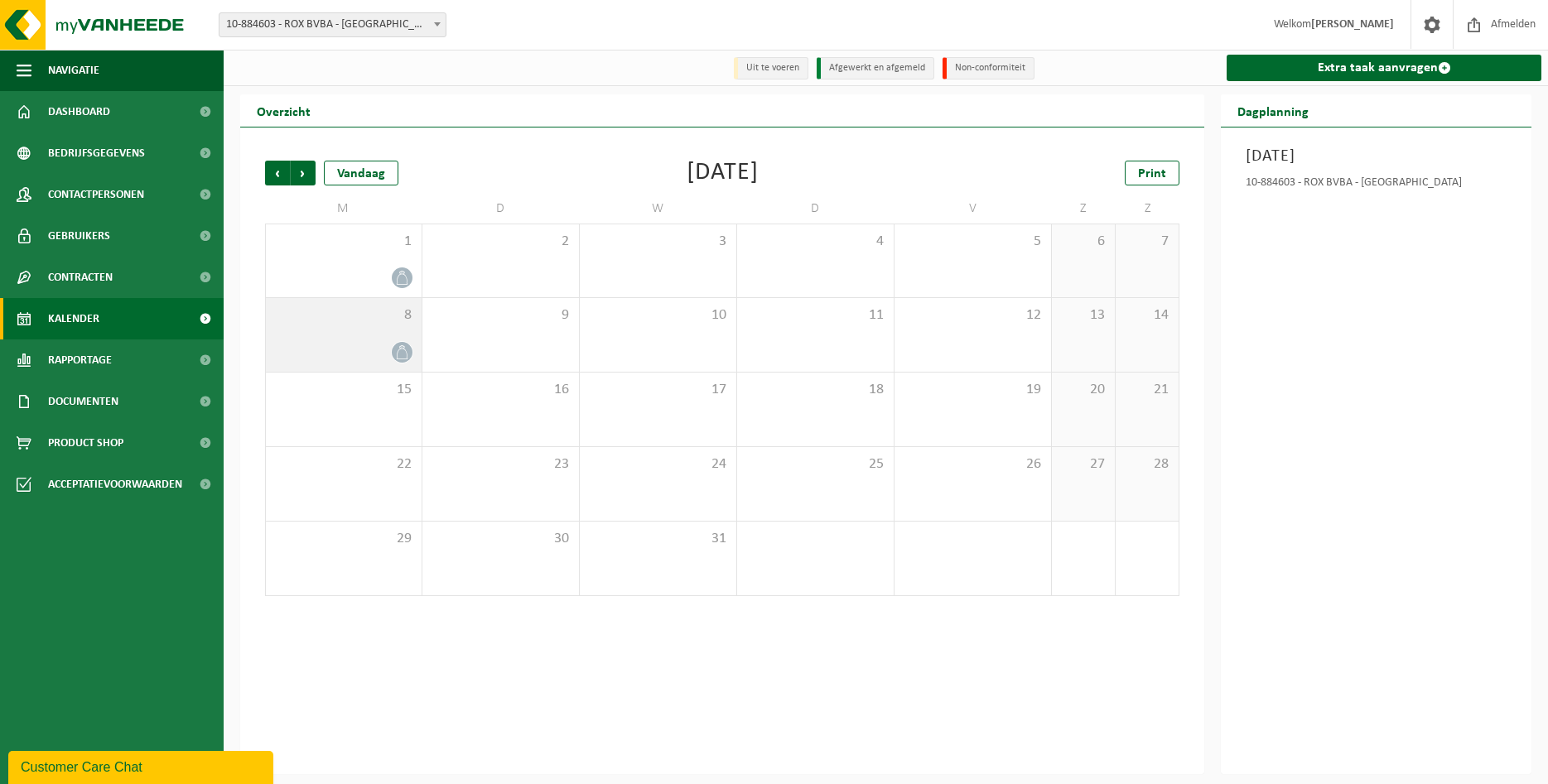
click at [310, 318] on span "8" at bounding box center [343, 315] width 139 height 18
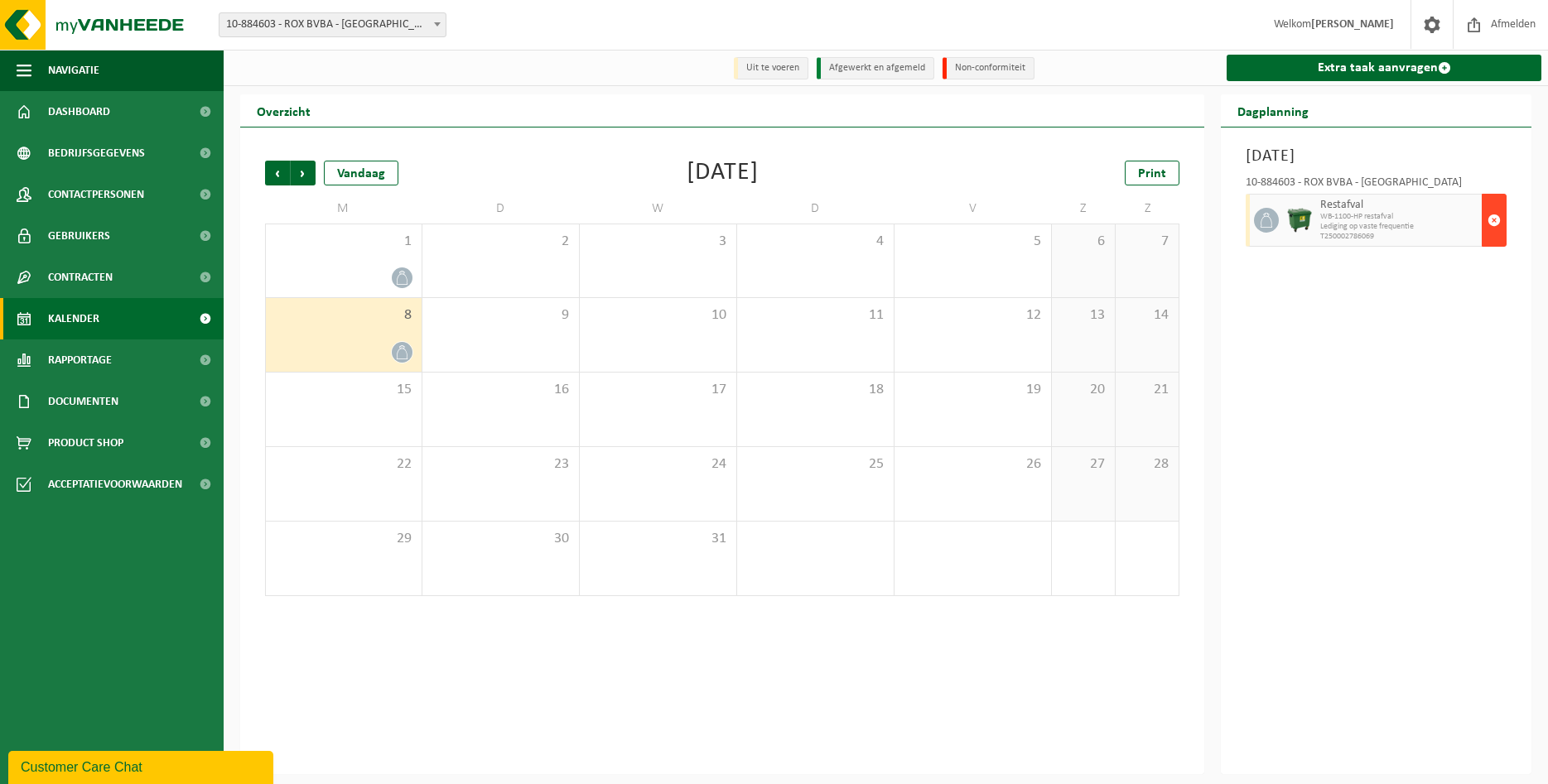
click at [1503, 218] on button "button" at bounding box center [1494, 220] width 24 height 53
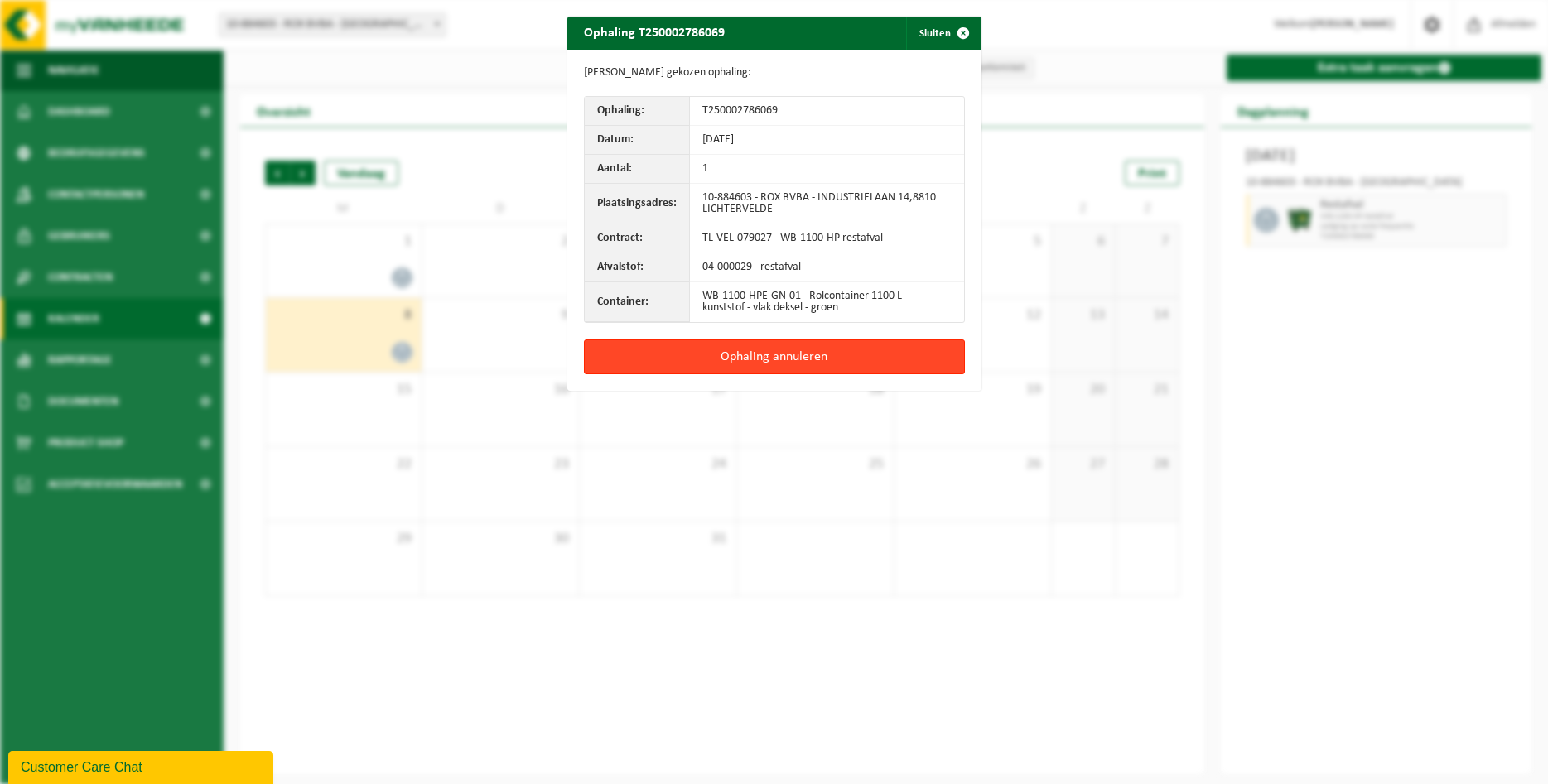
click at [852, 363] on button "Ophaling annuleren" at bounding box center [775, 357] width 381 height 35
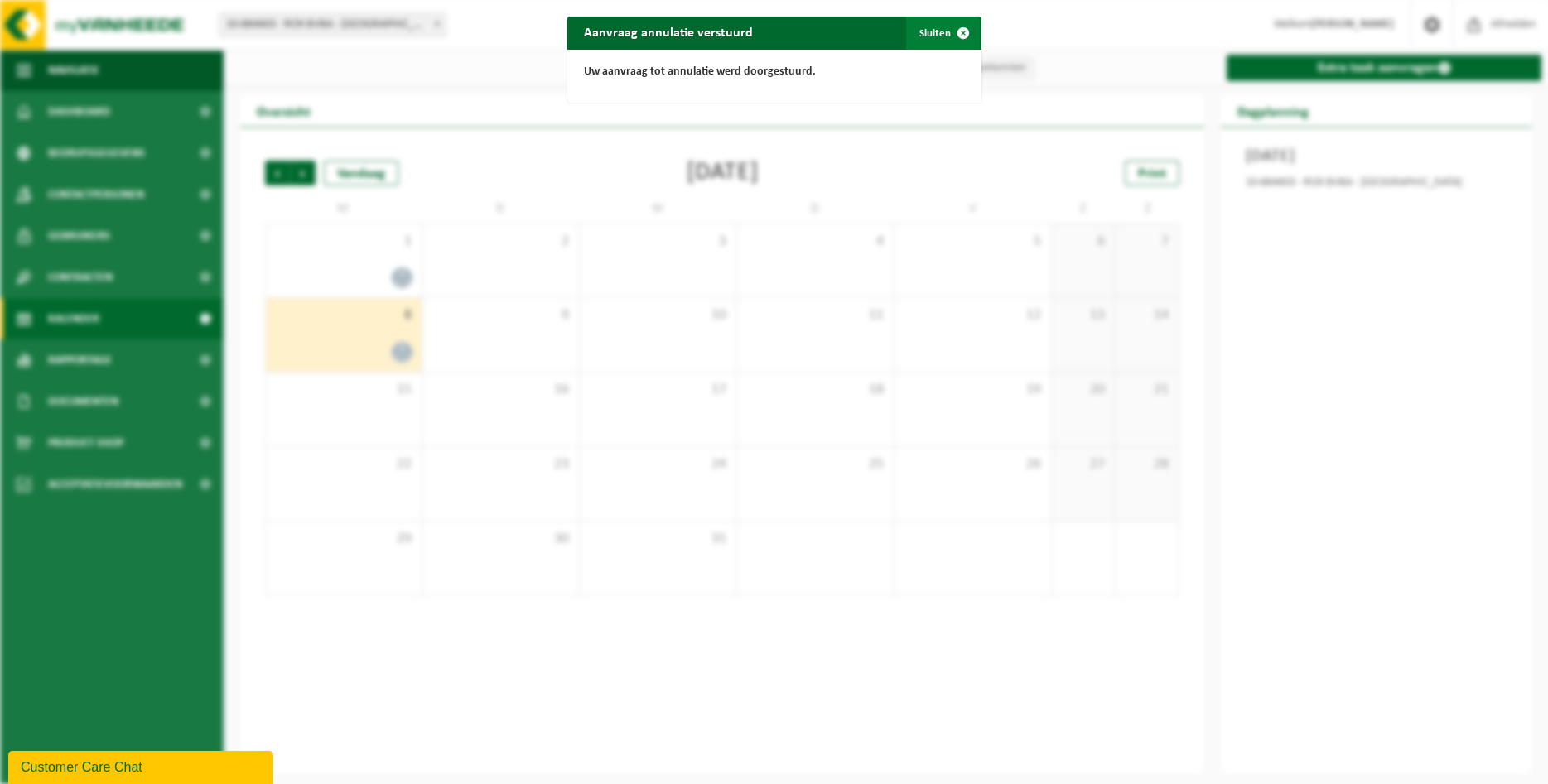
click at [957, 43] on span "button" at bounding box center [963, 33] width 33 height 33
